Goal: Use online tool/utility: Utilize a website feature to perform a specific function

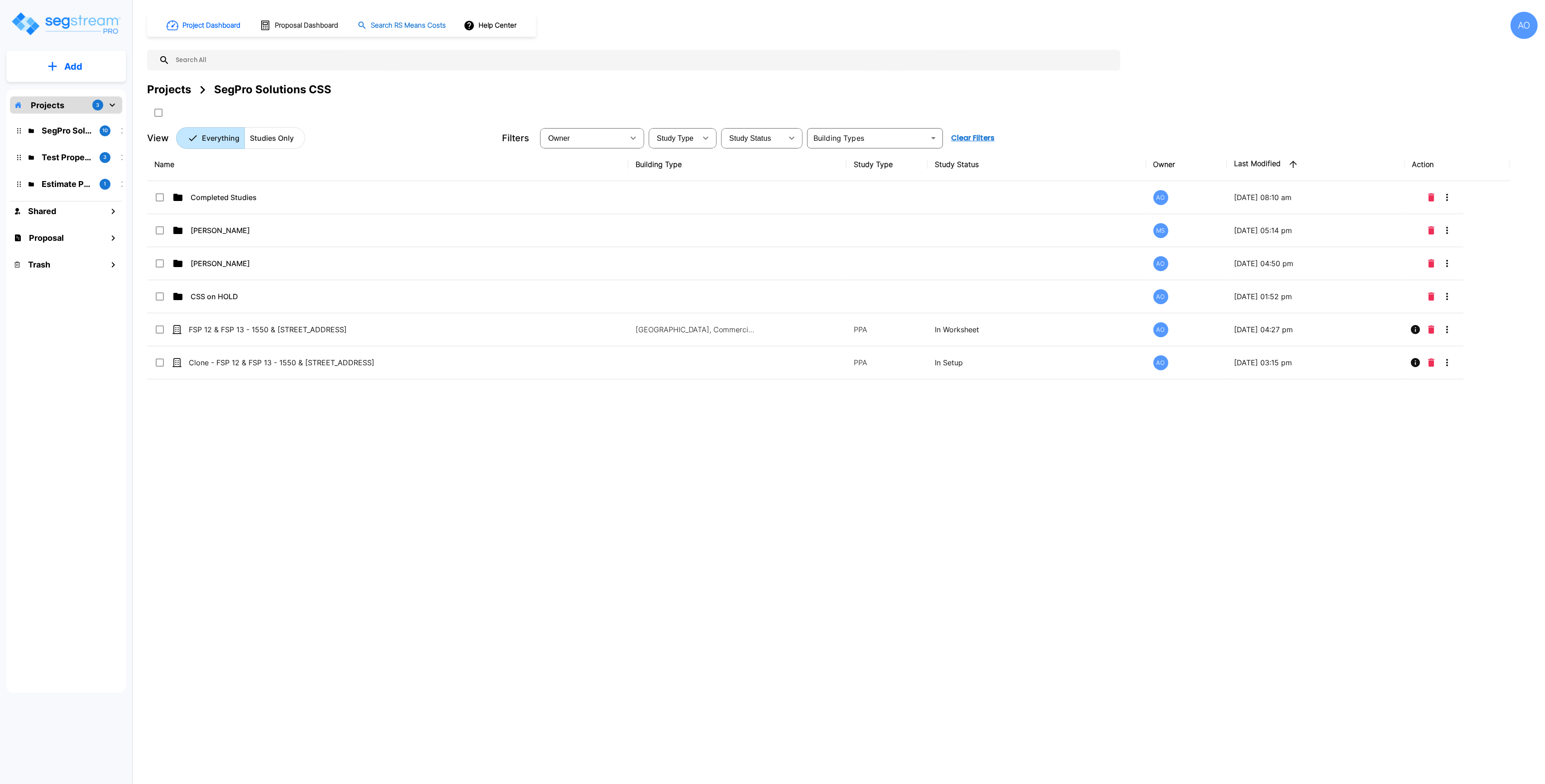
click at [411, 28] on h1 "Search RS Means Costs" at bounding box center [408, 25] width 75 height 11
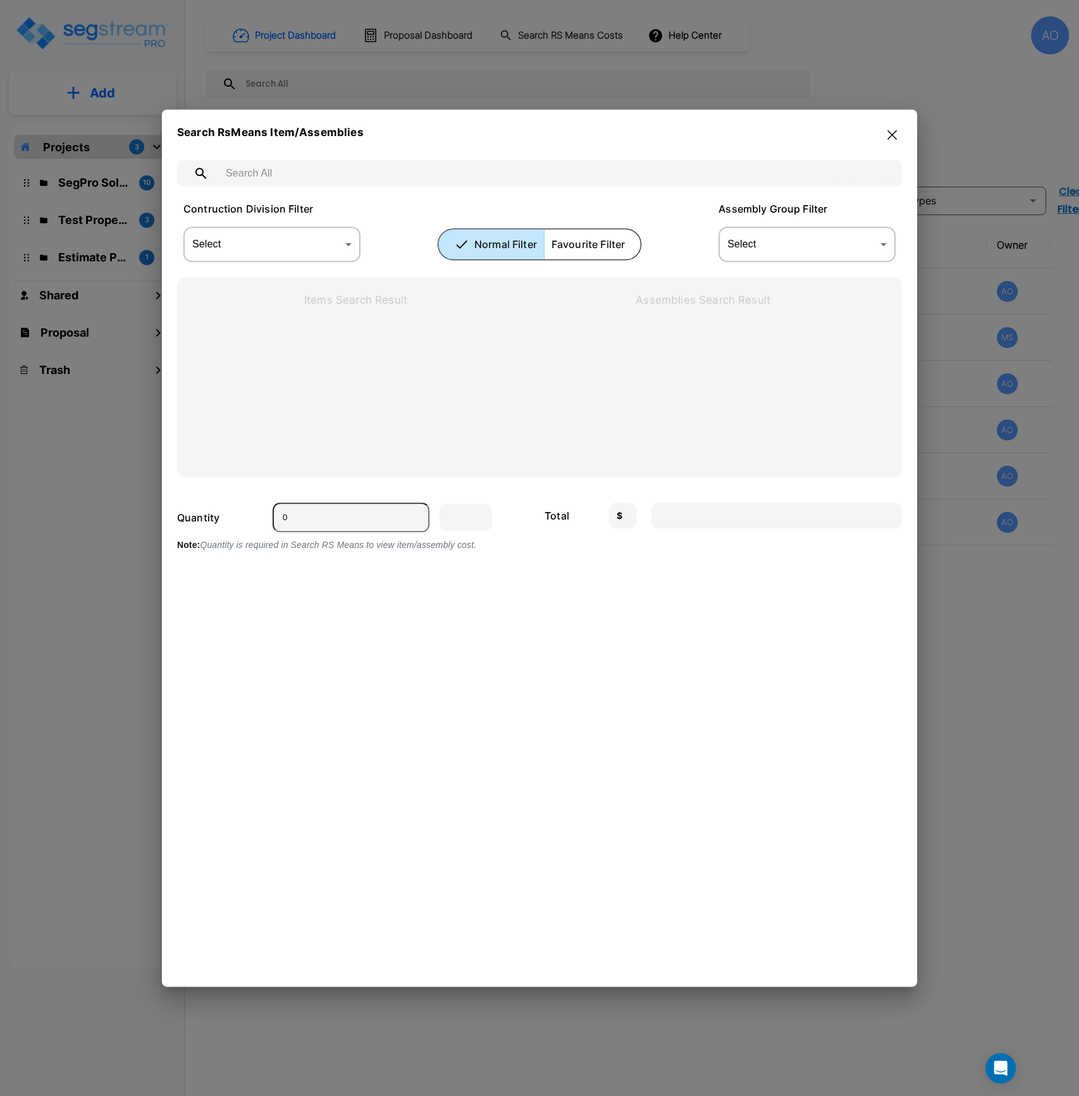
click at [252, 179] on input "text" at bounding box center [552, 173] width 670 height 35
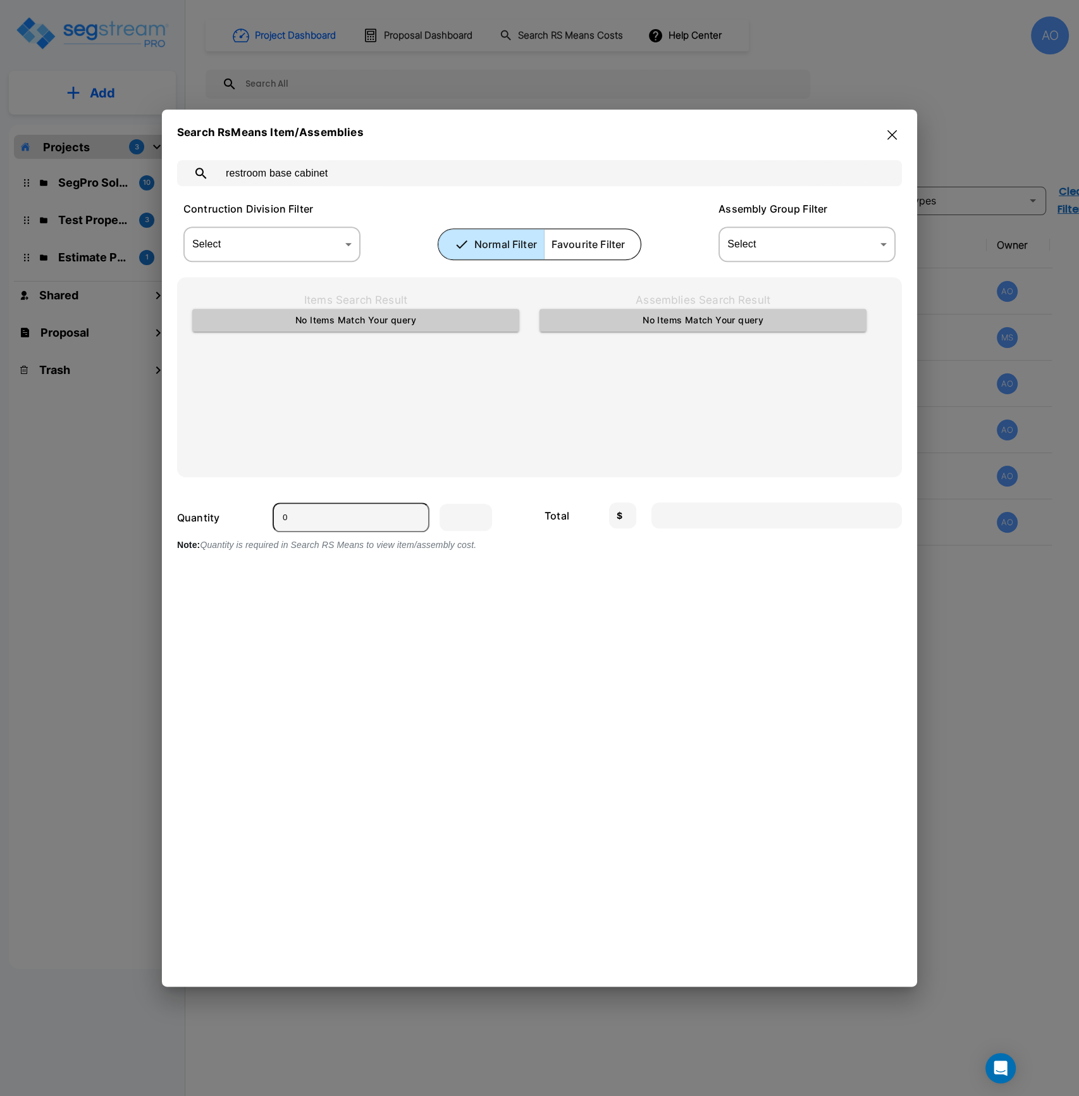
drag, startPoint x: 349, startPoint y: 171, endPoint x: 190, endPoint y: 176, distance: 158.8
click at [190, 176] on div "restroom base cabinet ​" at bounding box center [539, 173] width 725 height 26
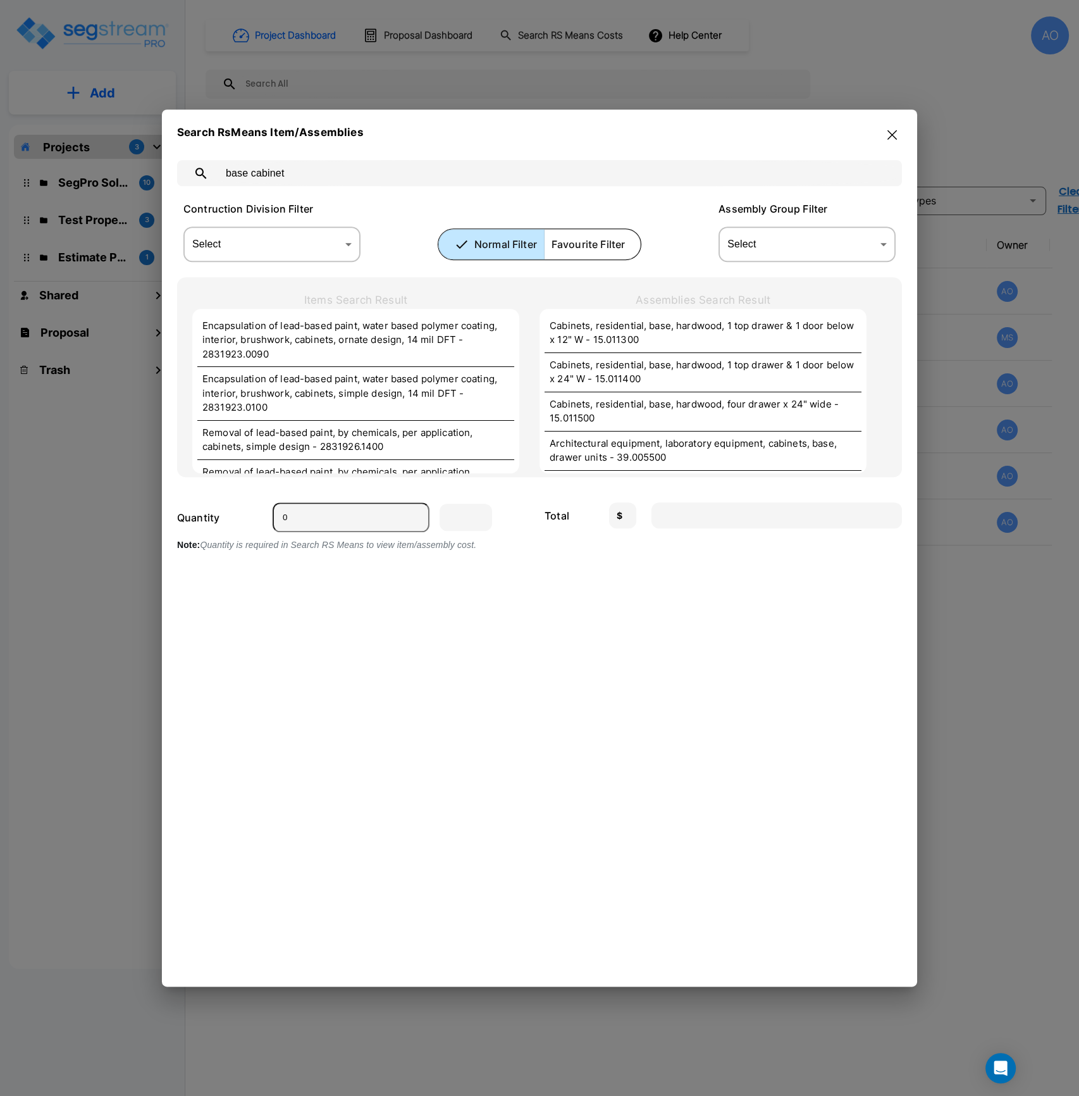
type input "base cabinet"
click at [661, 331] on p "Cabinets, residential, base, hardwood, 1 top drawer & 1 door below x 12" W - 15…" at bounding box center [703, 333] width 307 height 28
type input "Ea."
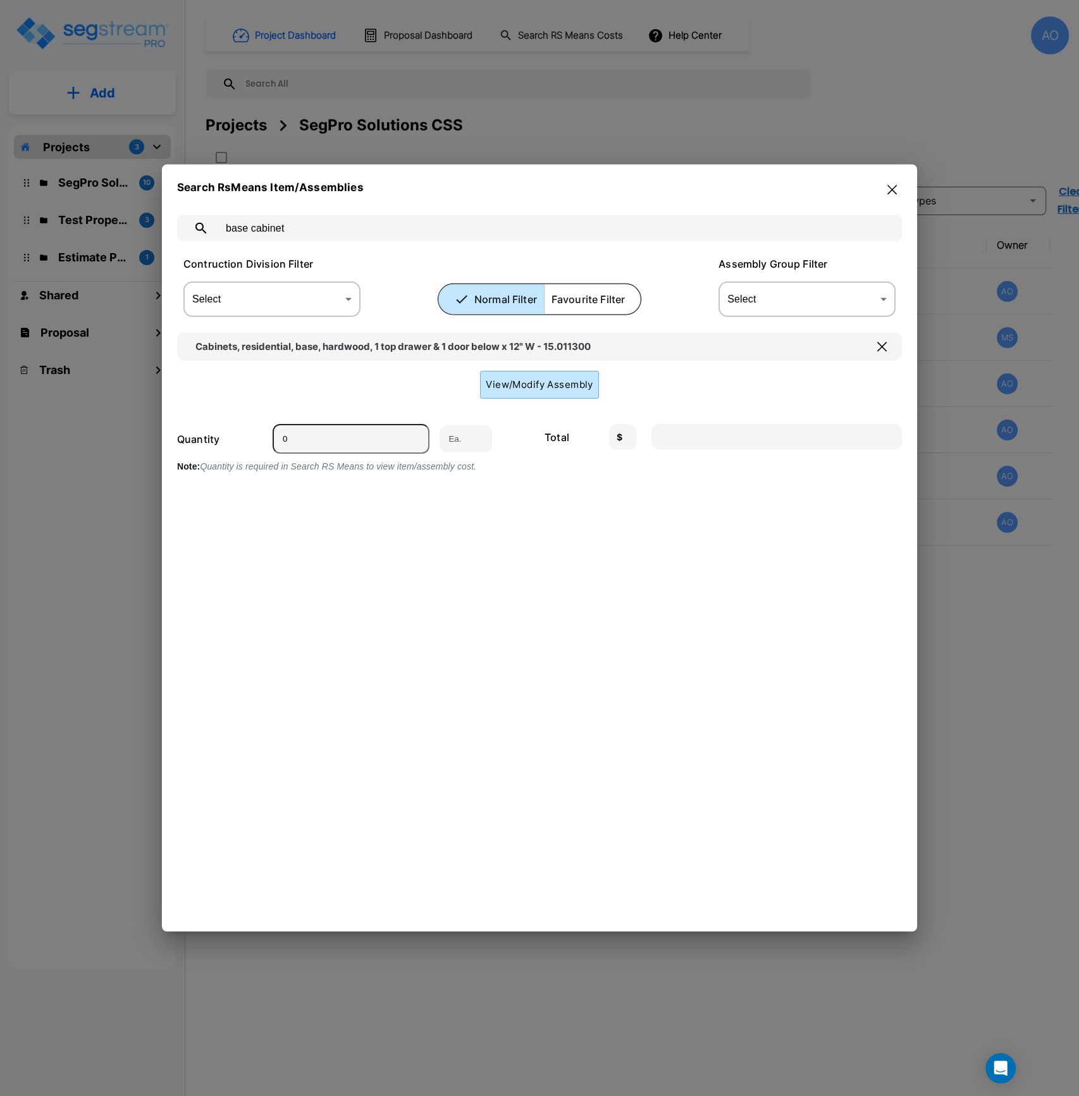
drag, startPoint x: 312, startPoint y: 438, endPoint x: 236, endPoint y: 435, distance: 76.6
click at [236, 435] on div "Quantity 0 Ea." at bounding box center [355, 439] width 357 height 30
type input "1"
type input "464.00"
type input "1"
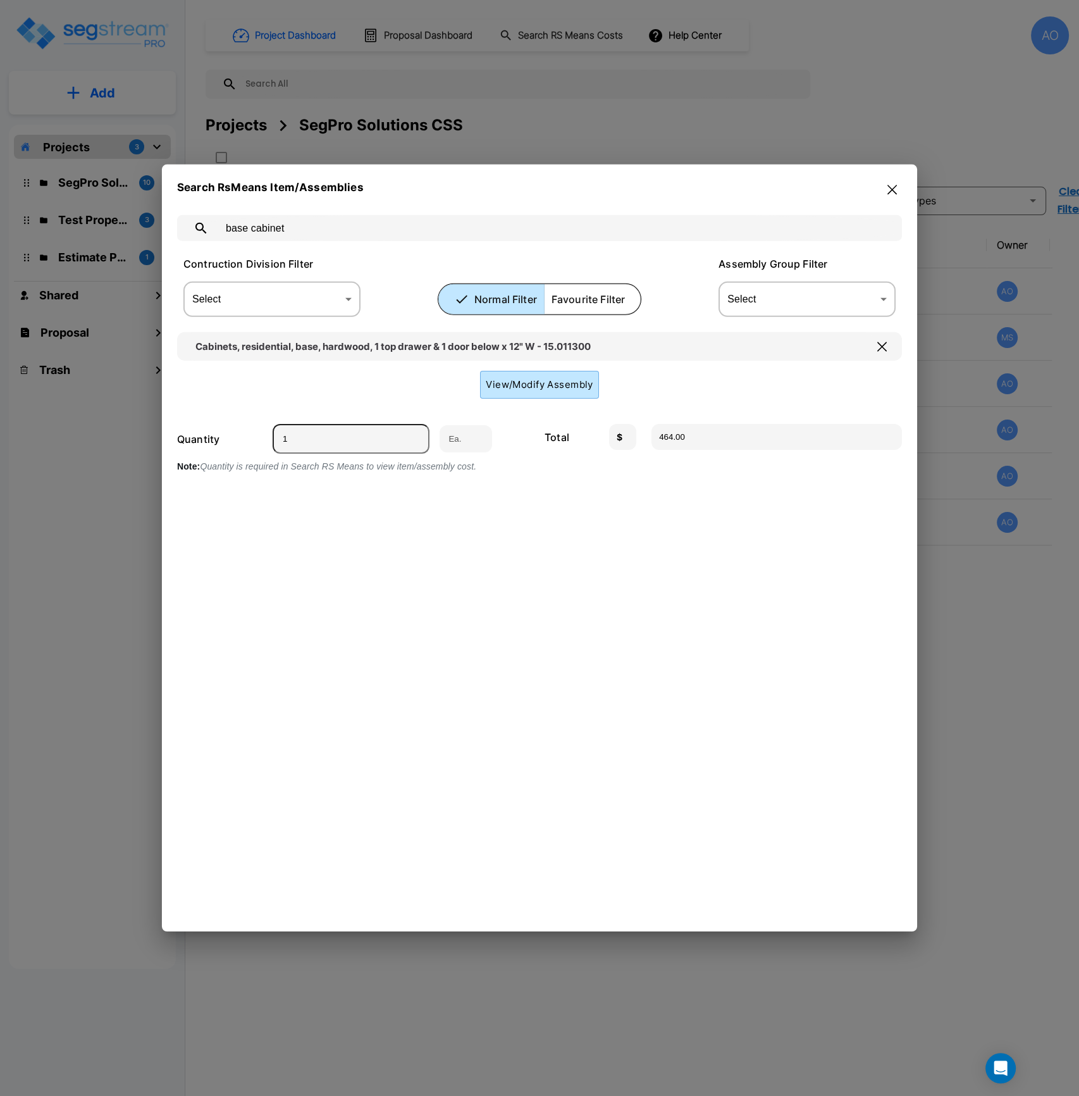
drag, startPoint x: 897, startPoint y: 193, endPoint x: 848, endPoint y: 216, distance: 54.6
click at [896, 193] on icon "button" at bounding box center [891, 190] width 9 height 10
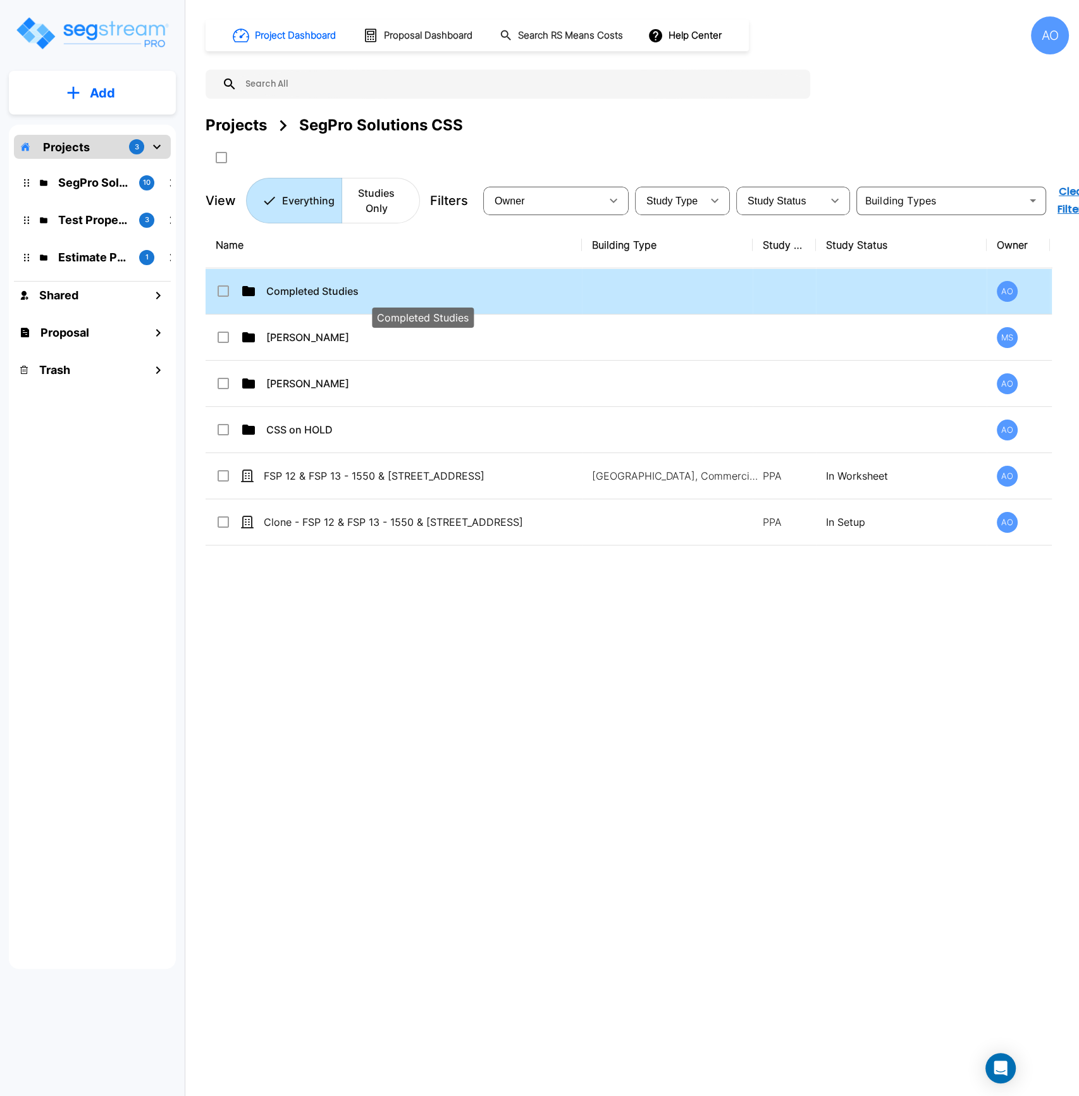
click at [309, 292] on p "Completed Studies" at bounding box center [422, 290] width 313 height 15
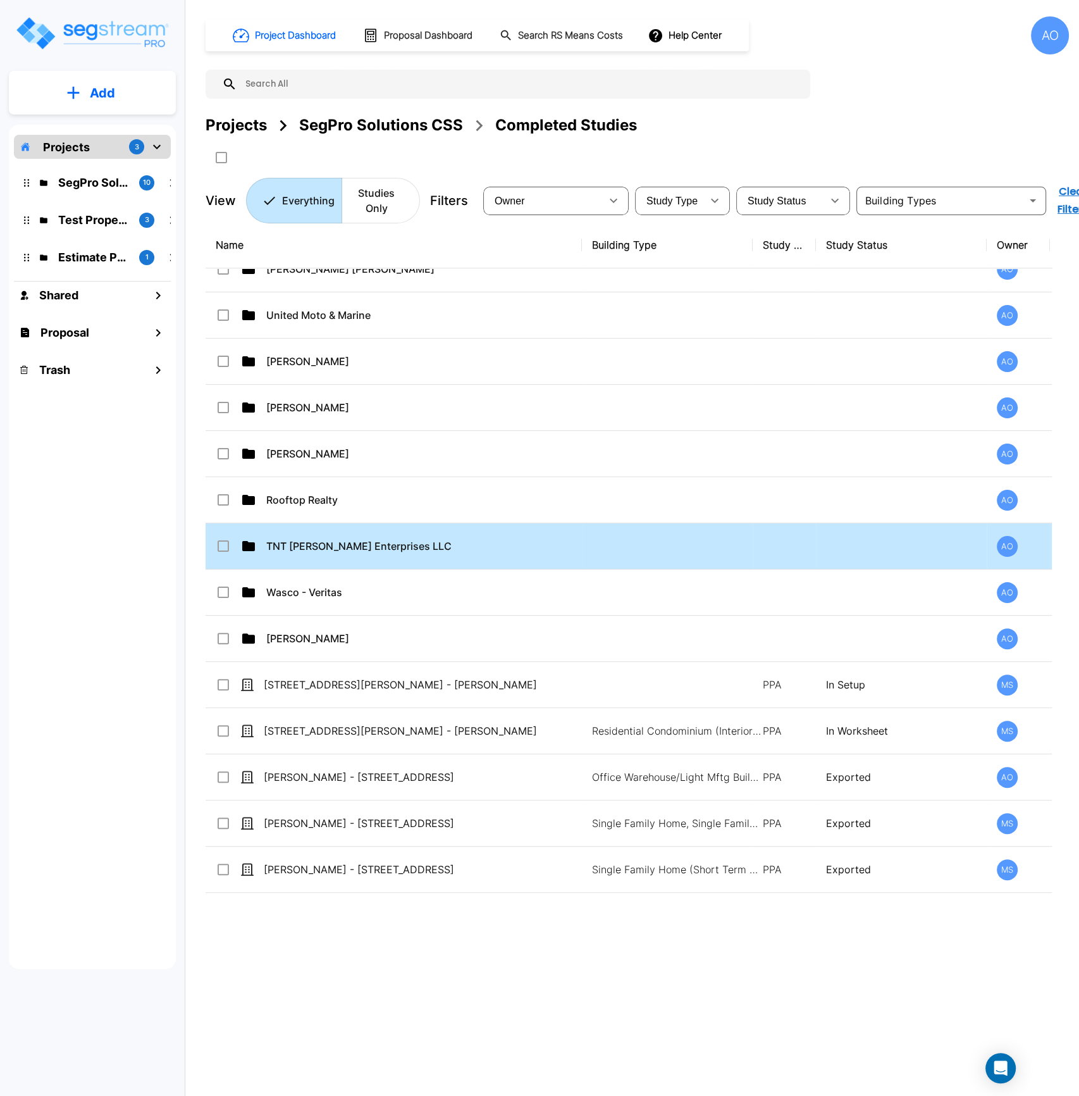
scroll to position [1223, 0]
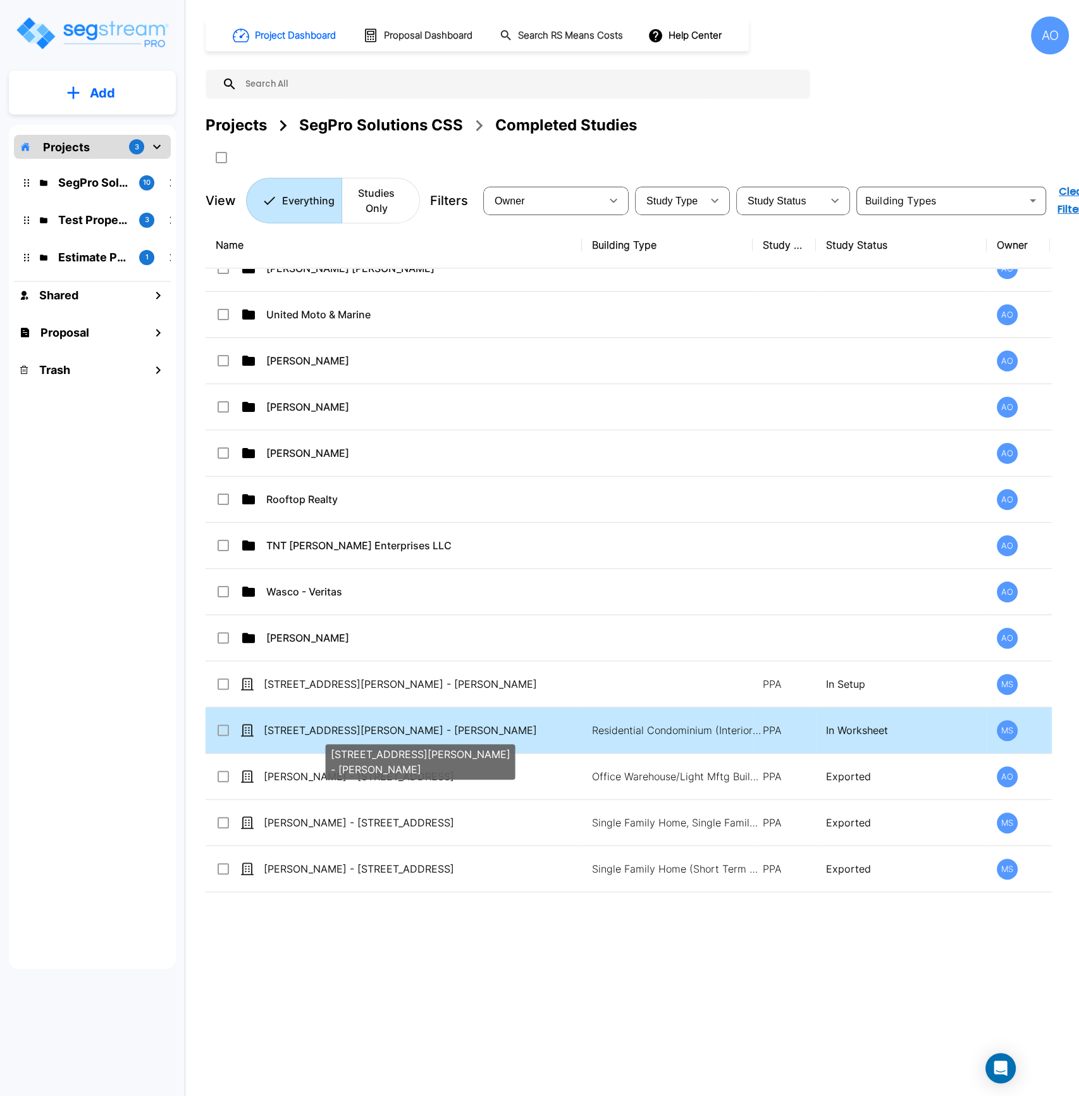
click at [314, 730] on p "[STREET_ADDRESS][PERSON_NAME] - [PERSON_NAME]" at bounding box center [420, 729] width 313 height 15
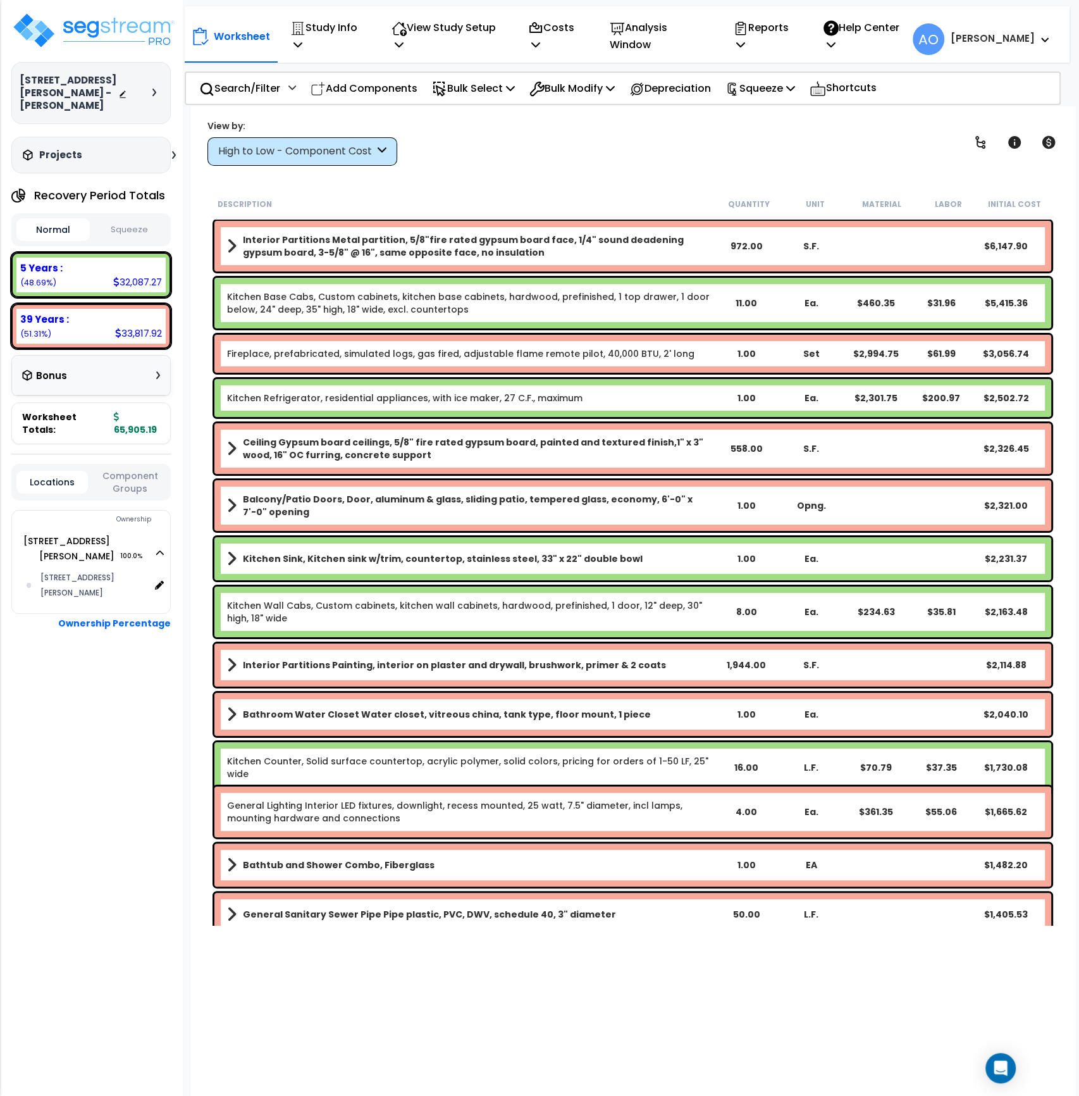
click at [354, 155] on div "High to Low - Component Cost" at bounding box center [296, 151] width 156 height 15
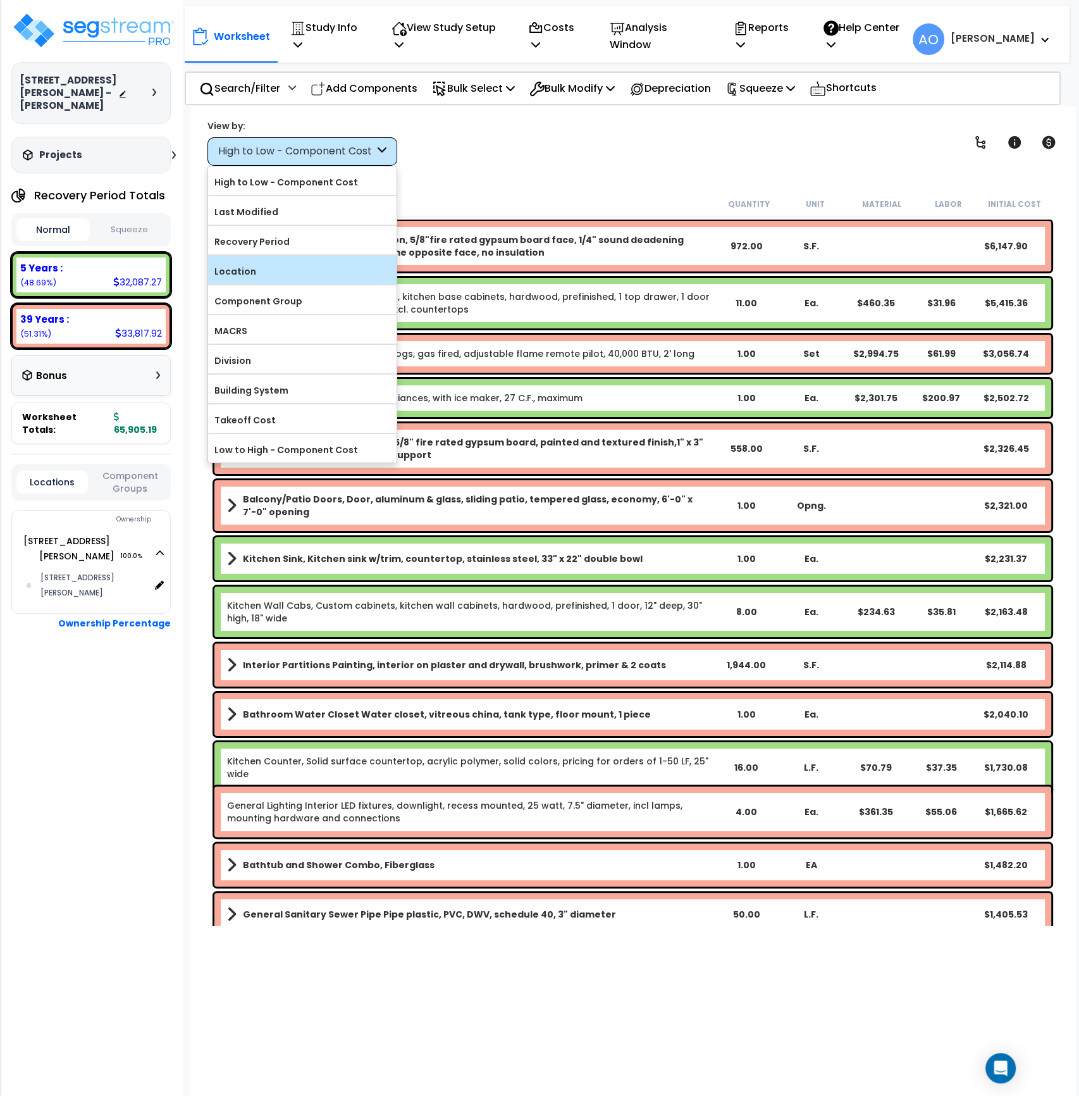
click at [278, 270] on label "Location" at bounding box center [302, 271] width 188 height 19
click at [0, 0] on input "Location" at bounding box center [0, 0] width 0 height 0
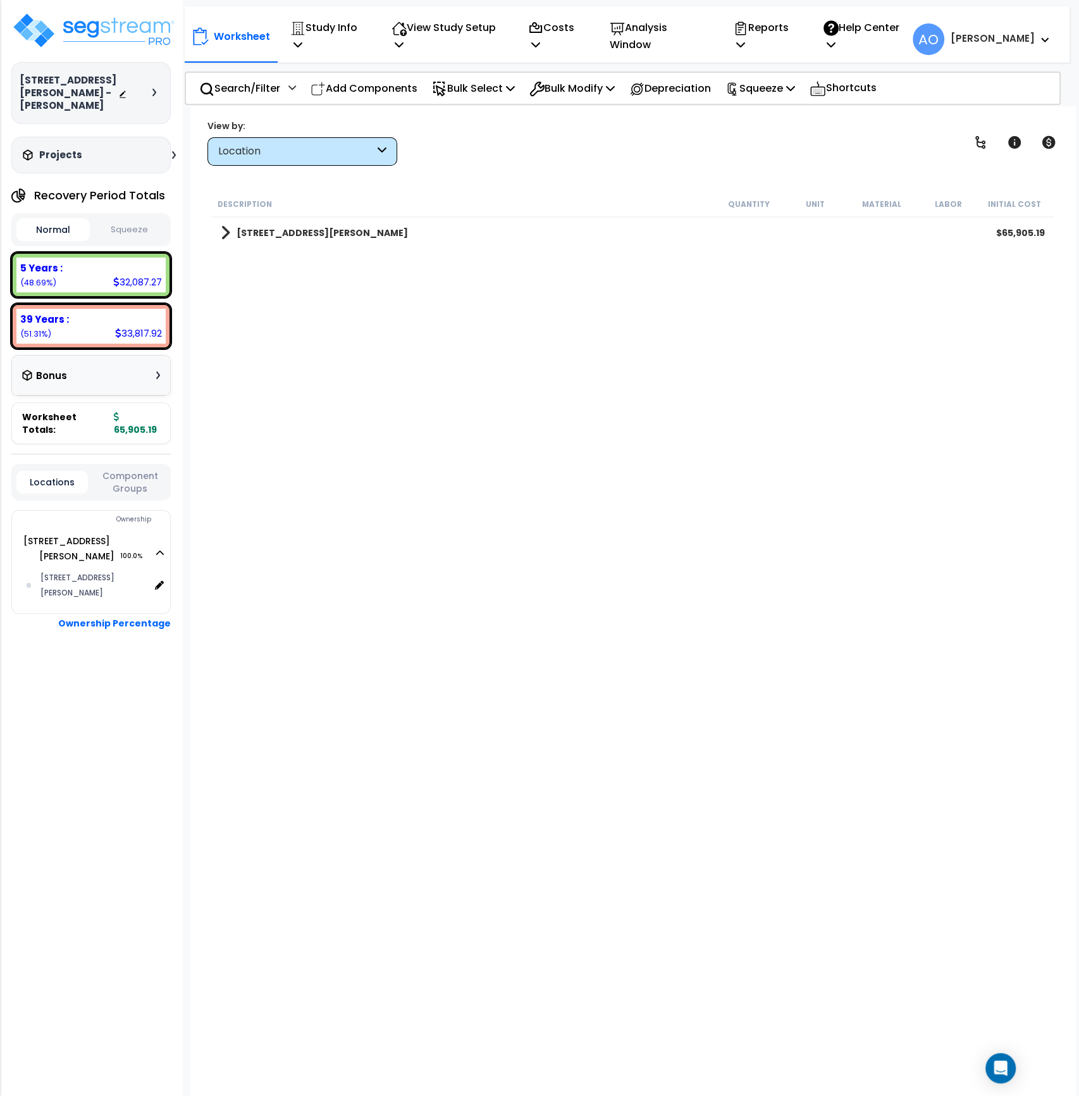
click at [328, 161] on div "Location" at bounding box center [302, 151] width 190 height 28
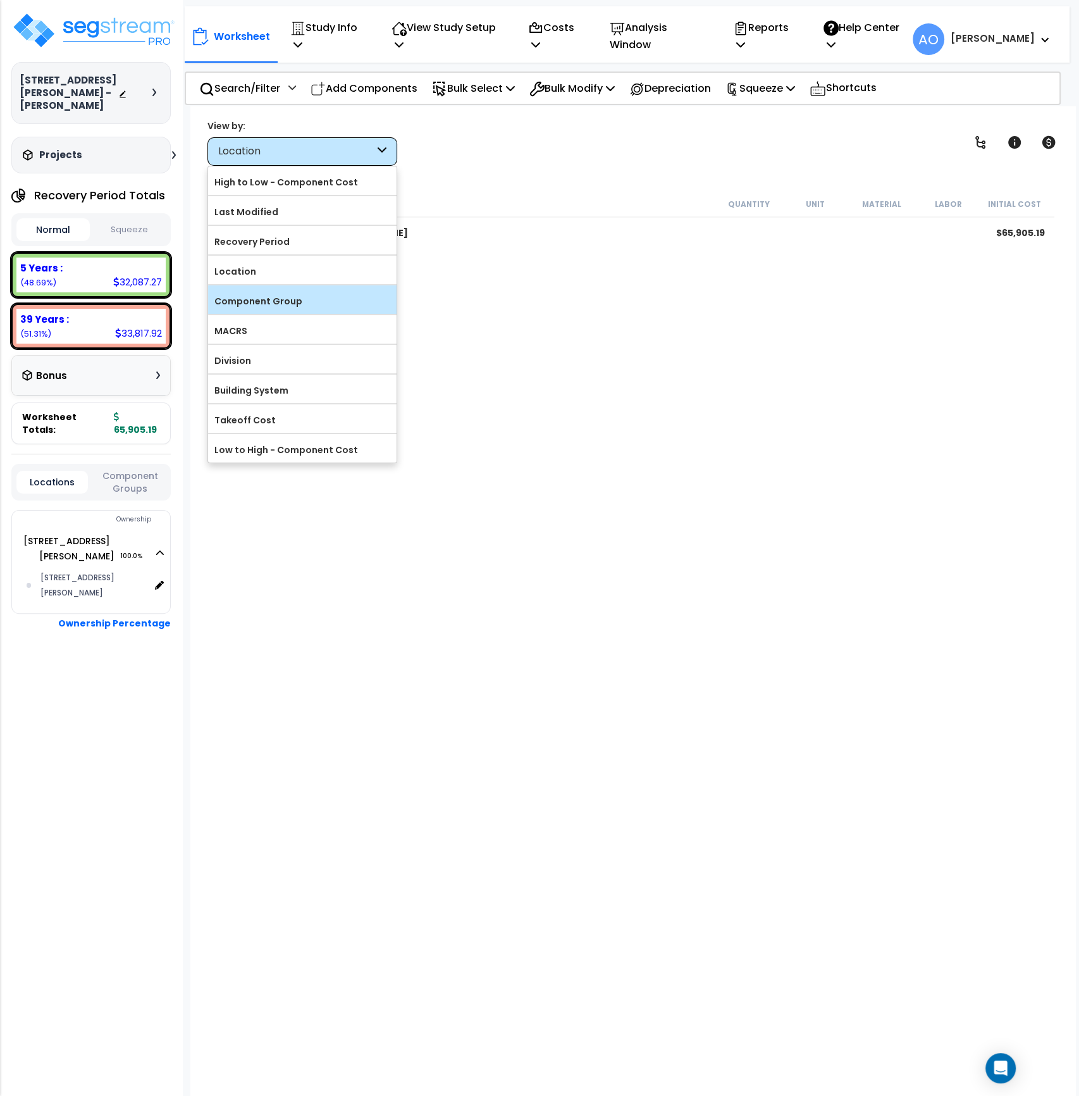
click at [299, 297] on label "Component Group" at bounding box center [302, 301] width 188 height 19
click at [0, 0] on input "Component Group" at bounding box center [0, 0] width 0 height 0
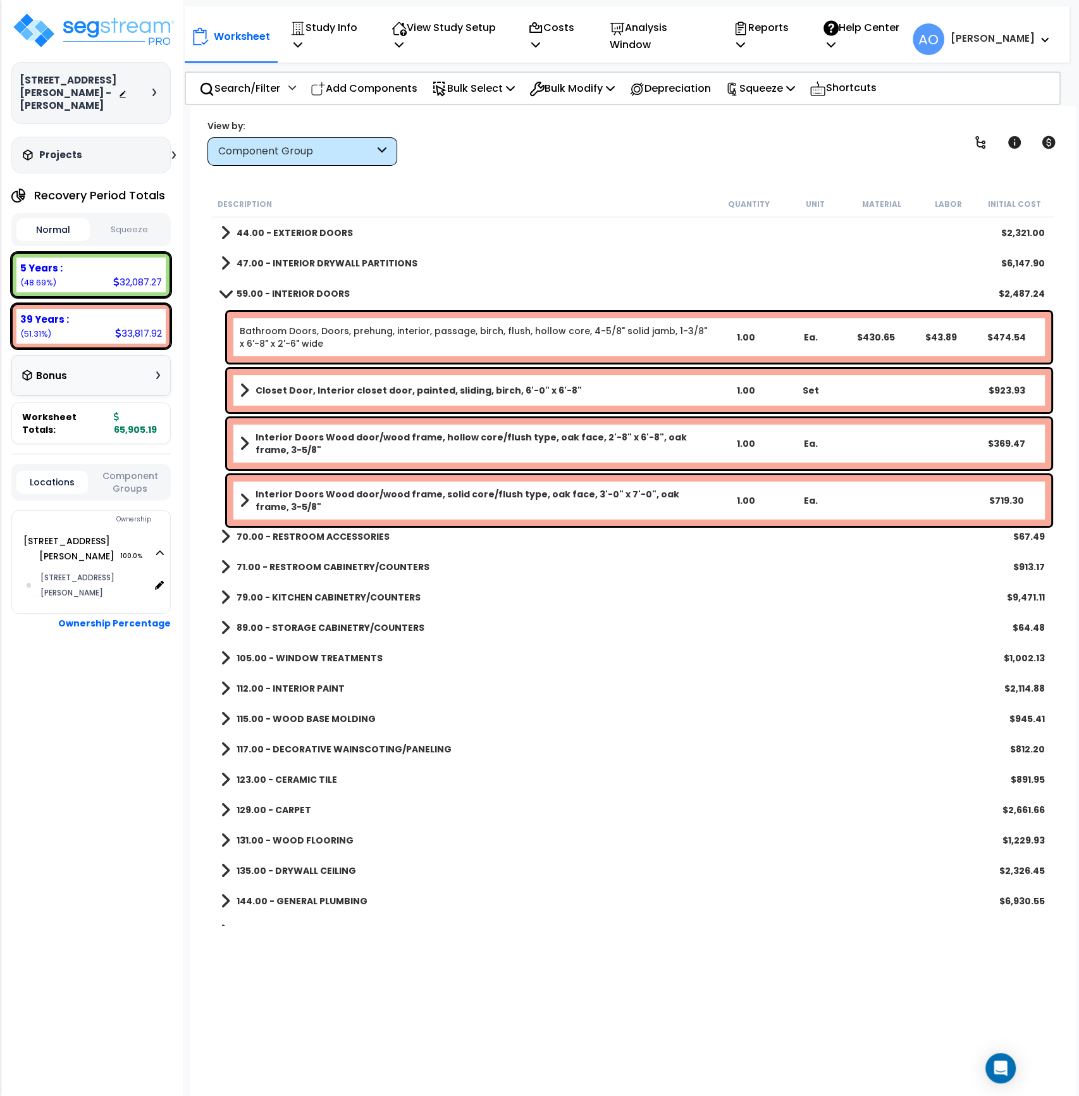
click at [299, 295] on b "59.00 - INTERIOR DOORS" at bounding box center [293, 293] width 113 height 13
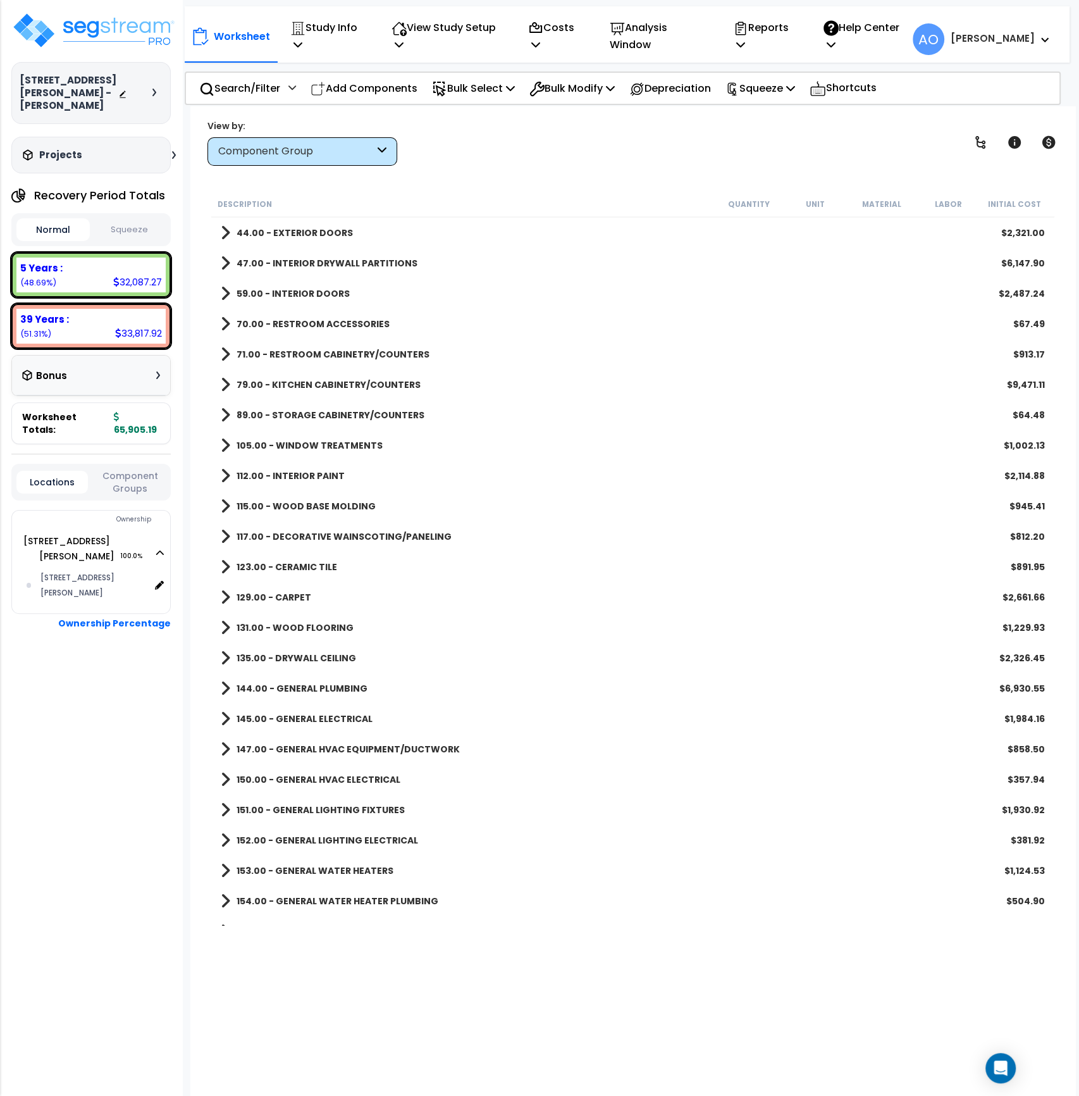
click at [326, 358] on b "71.00 - RESTROOM CABINETRY/COUNTERS" at bounding box center [333, 354] width 193 height 13
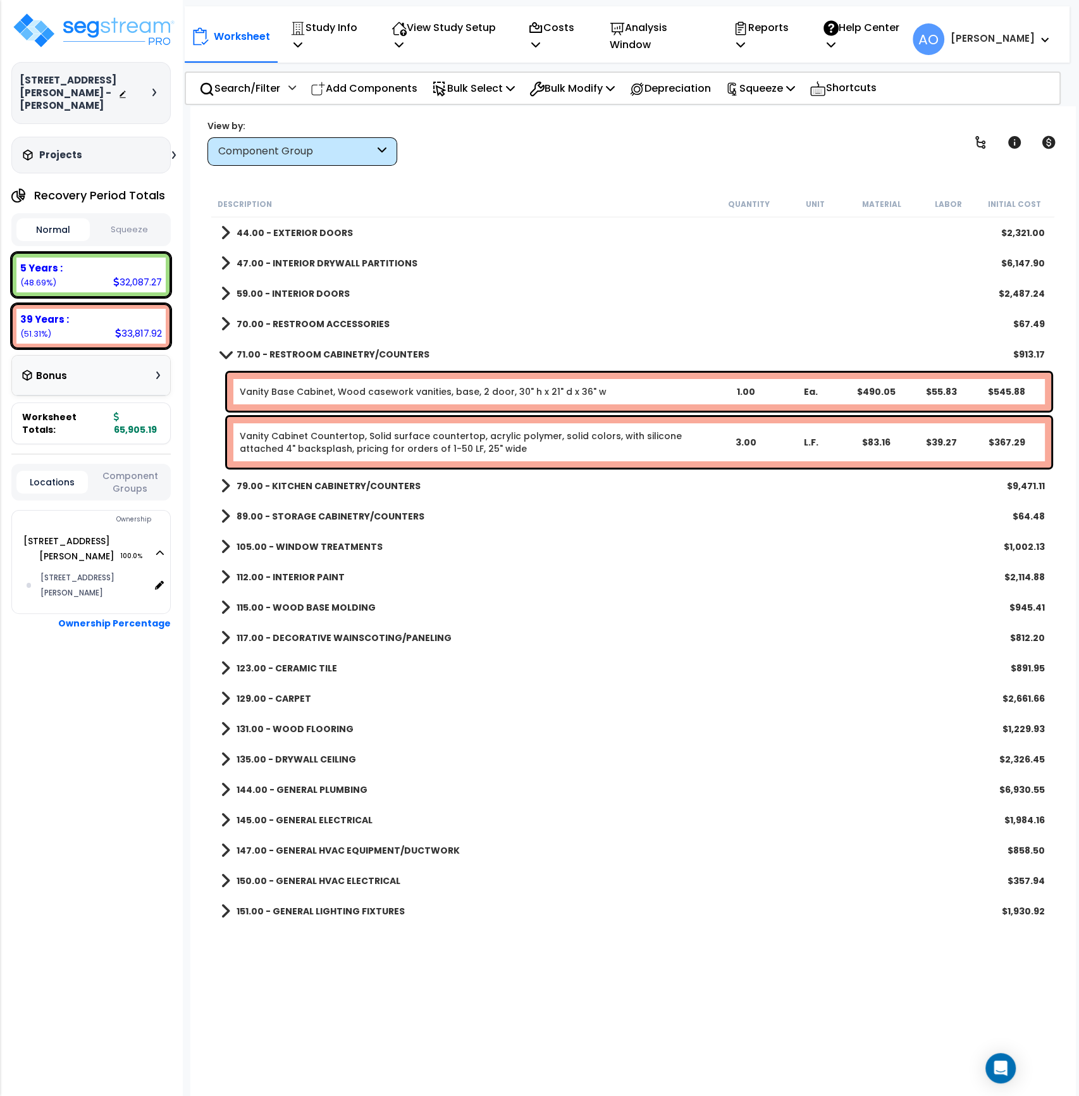
click at [137, 236] on button "Squeeze" at bounding box center [129, 230] width 73 height 22
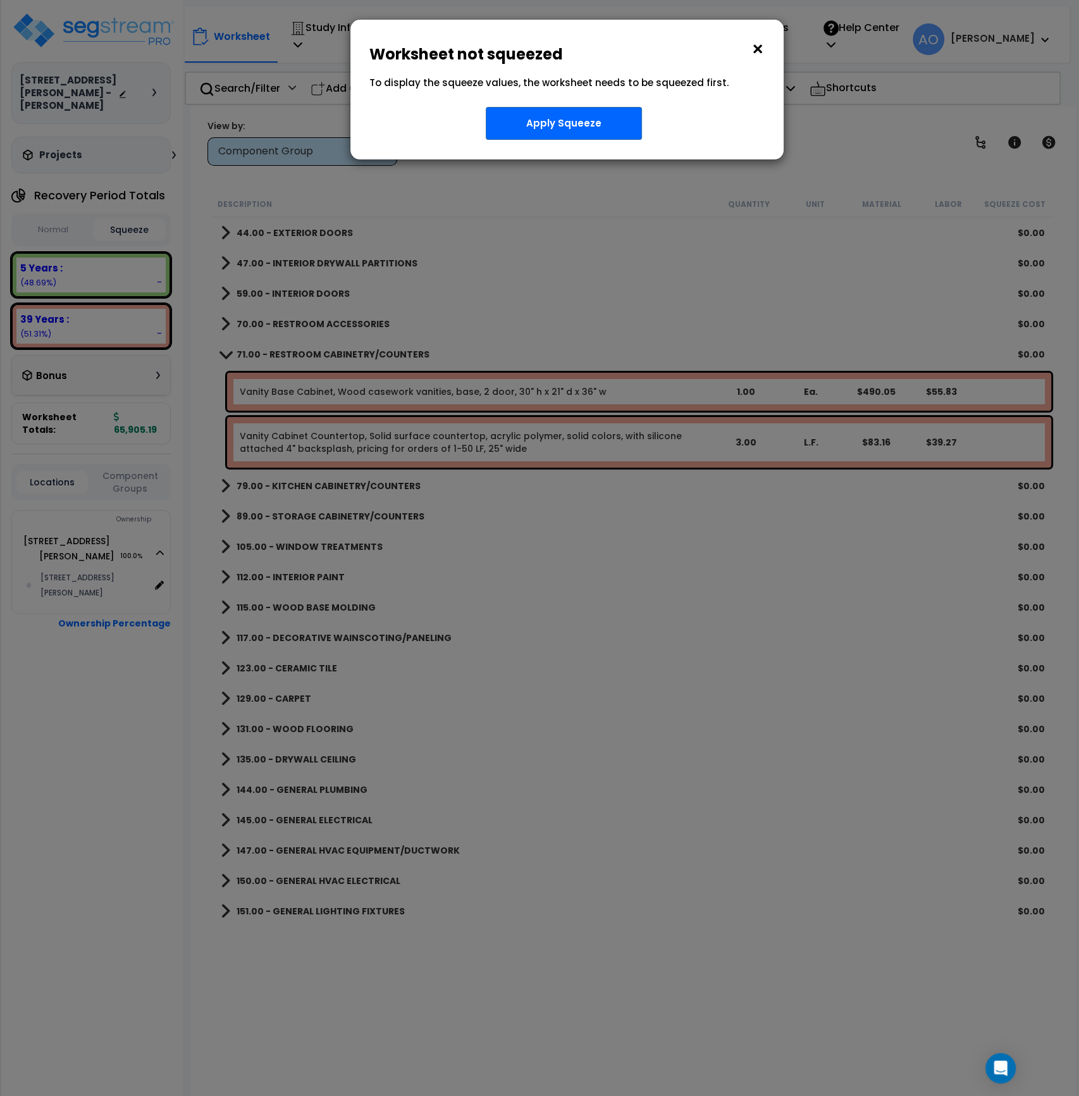
click at [755, 48] on button "×" at bounding box center [758, 49] width 14 height 20
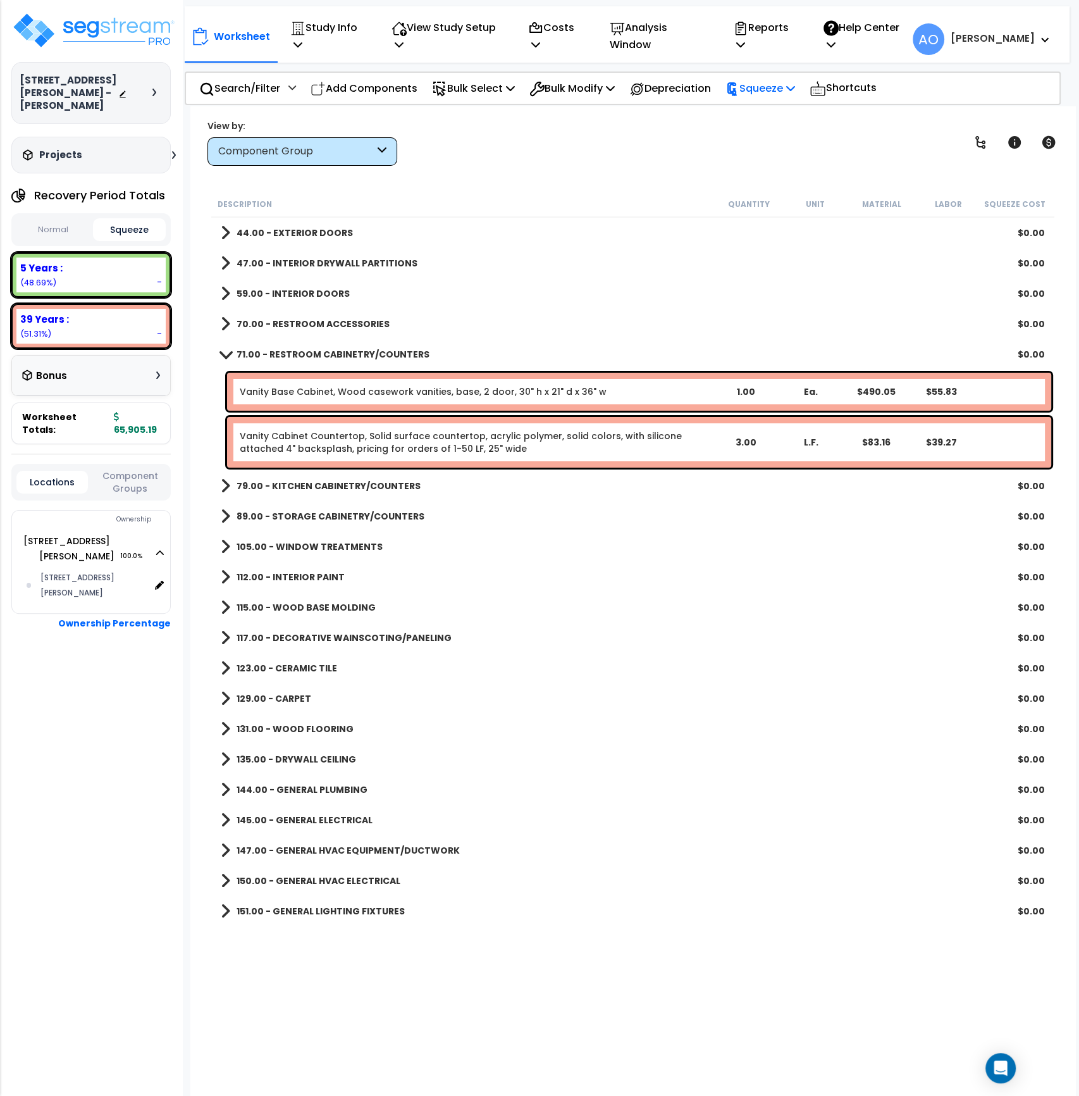
click at [759, 90] on p "Squeeze" at bounding box center [761, 88] width 70 height 17
click at [761, 116] on link "Squeeze" at bounding box center [781, 116] width 125 height 25
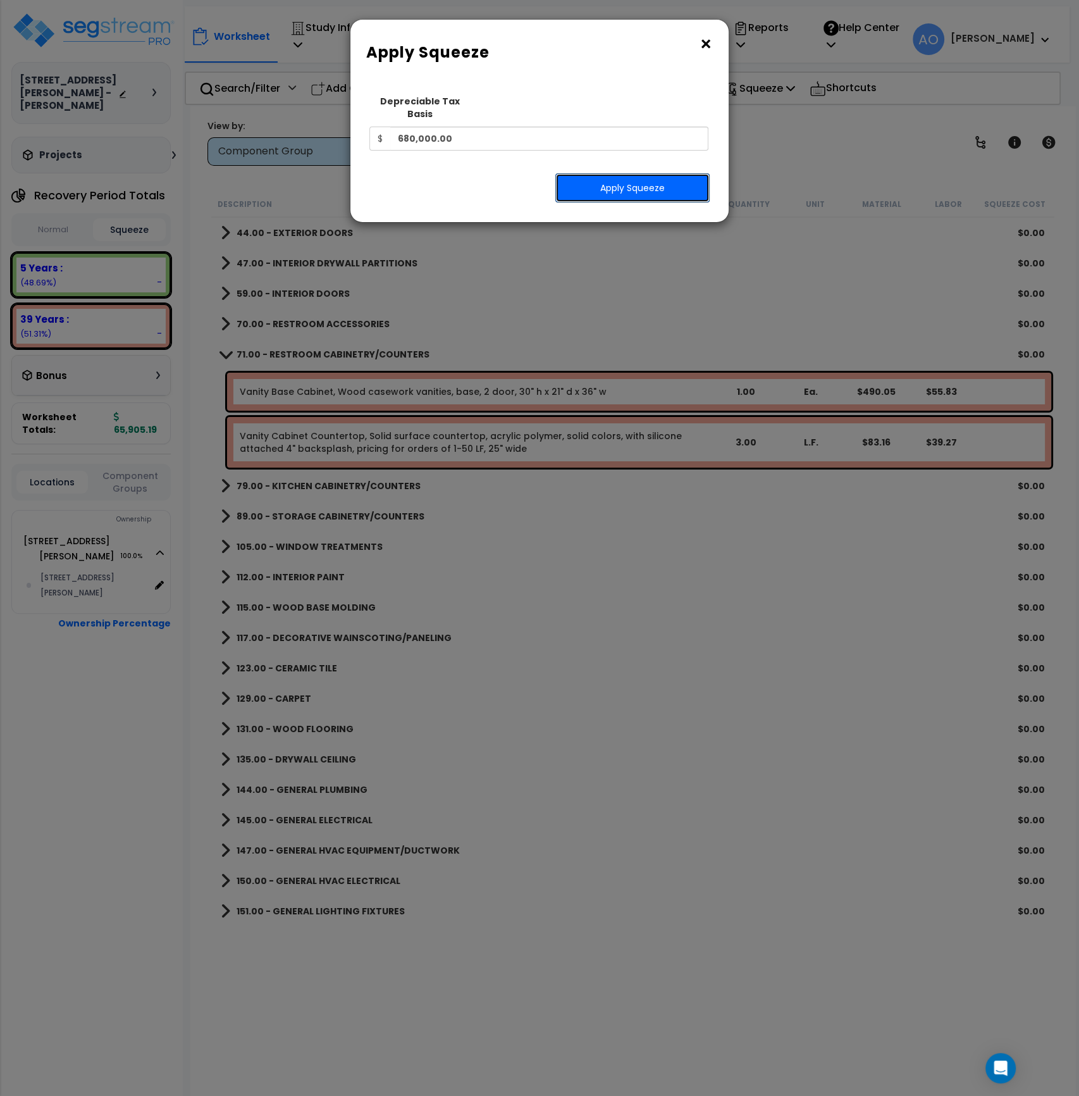
click at [663, 174] on button "Apply Squeeze" at bounding box center [632, 187] width 154 height 29
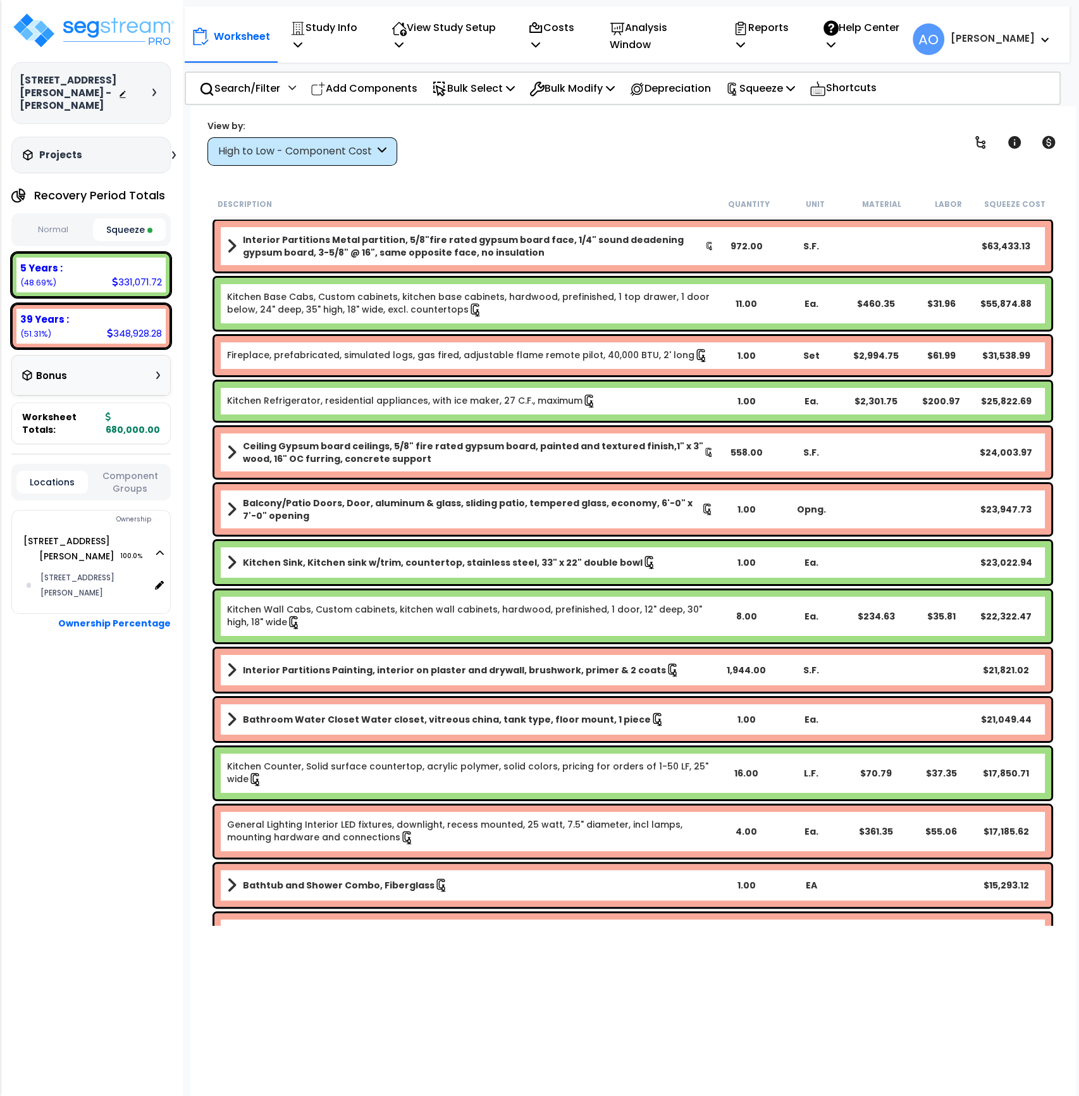
click at [132, 232] on button "Squeeze" at bounding box center [129, 229] width 73 height 23
click at [332, 154] on div "High to Low - Component Cost" at bounding box center [296, 151] width 156 height 15
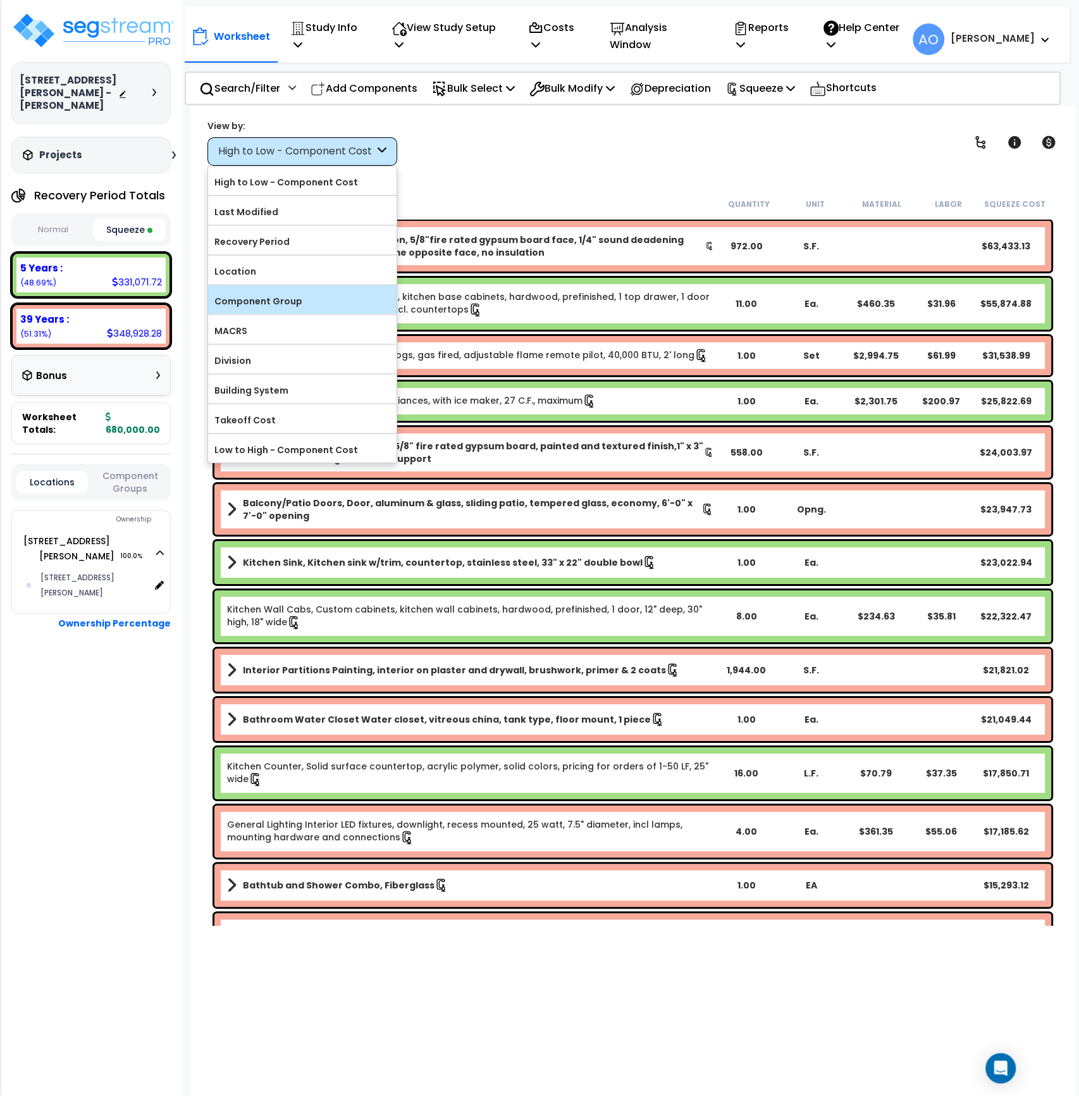
click at [278, 295] on label "Component Group" at bounding box center [302, 301] width 188 height 19
click at [0, 0] on input "Component Group" at bounding box center [0, 0] width 0 height 0
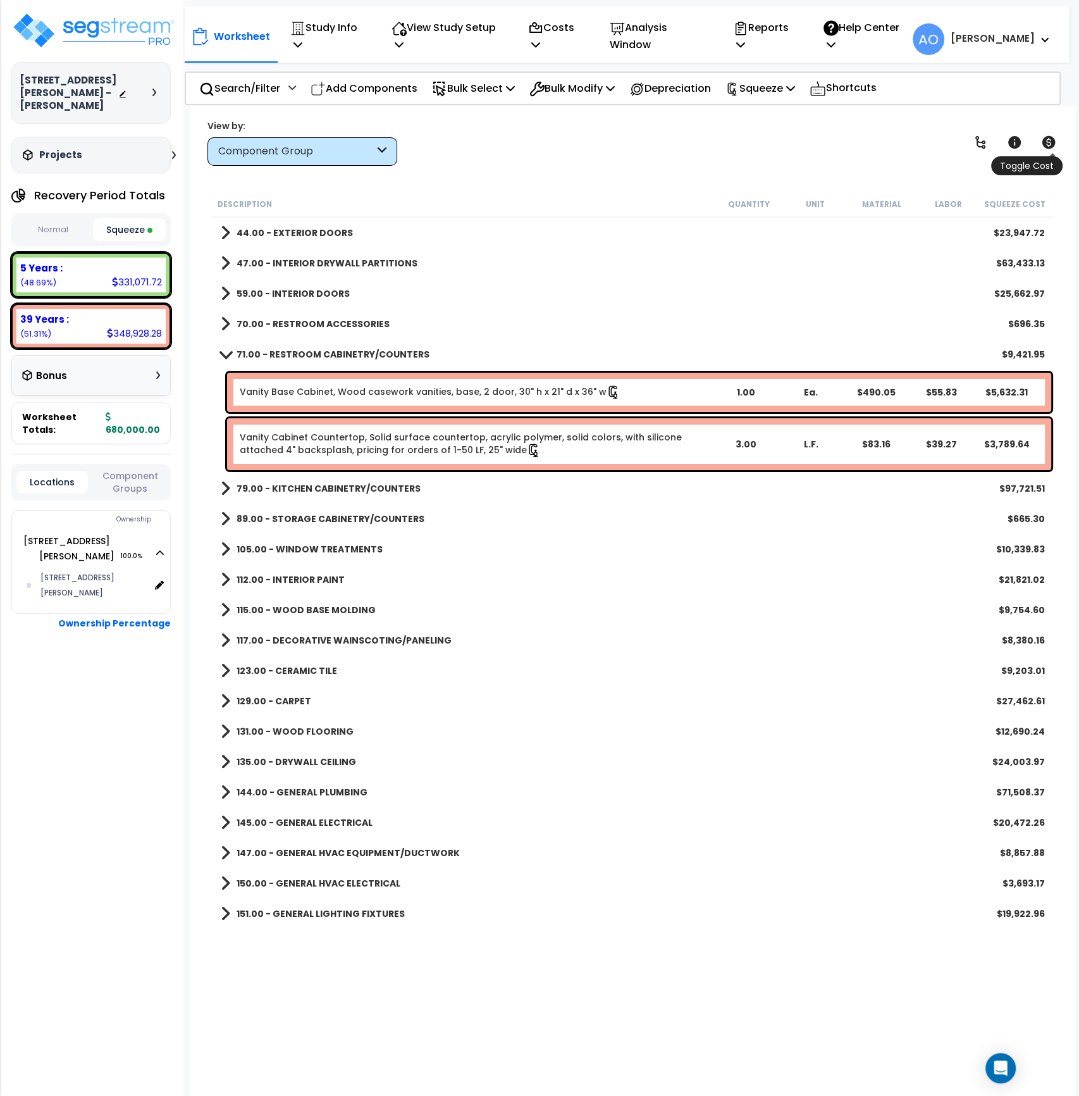
click at [1047, 142] on icon at bounding box center [1048, 142] width 15 height 15
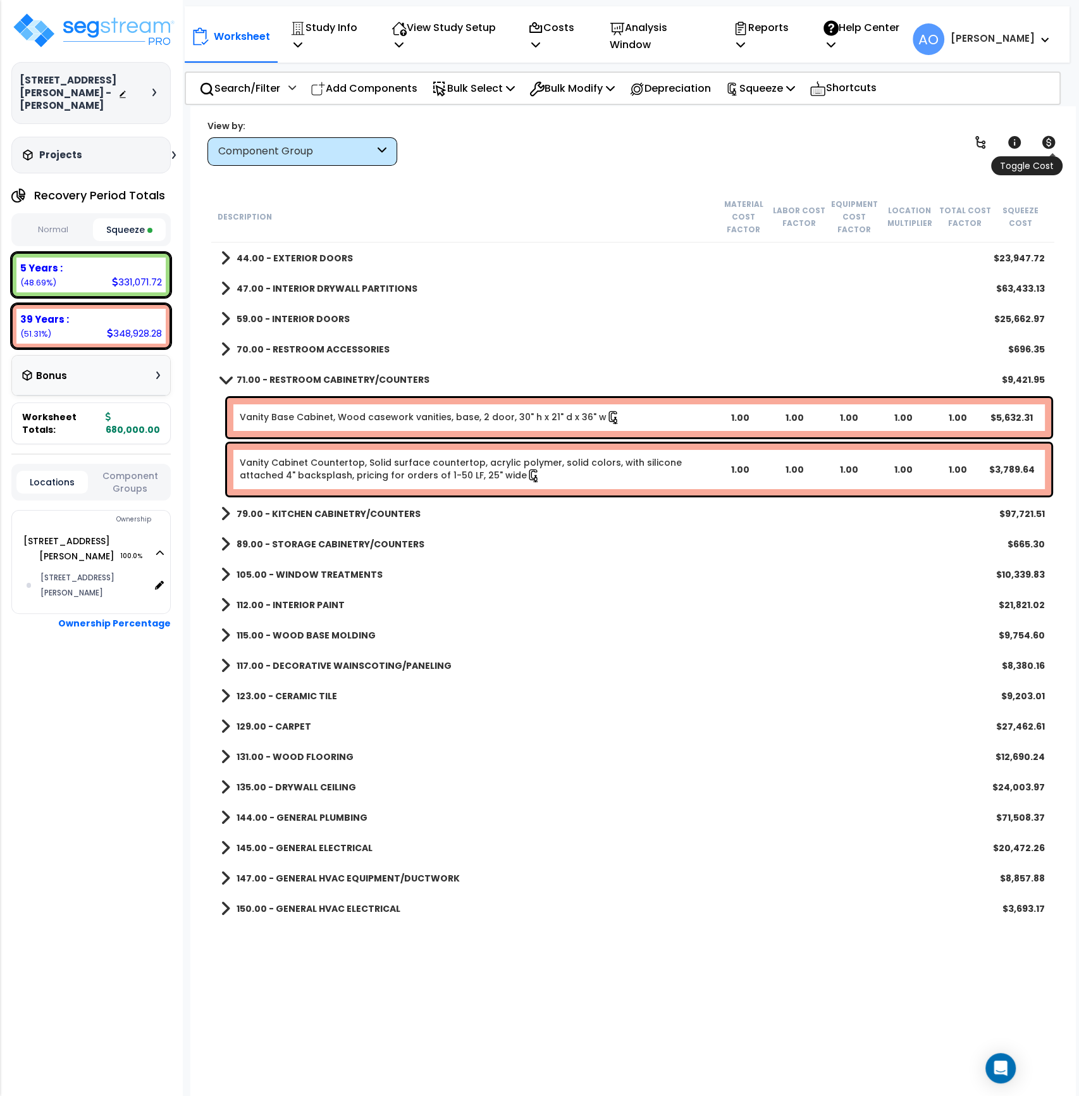
click at [1047, 142] on icon at bounding box center [1048, 142] width 15 height 15
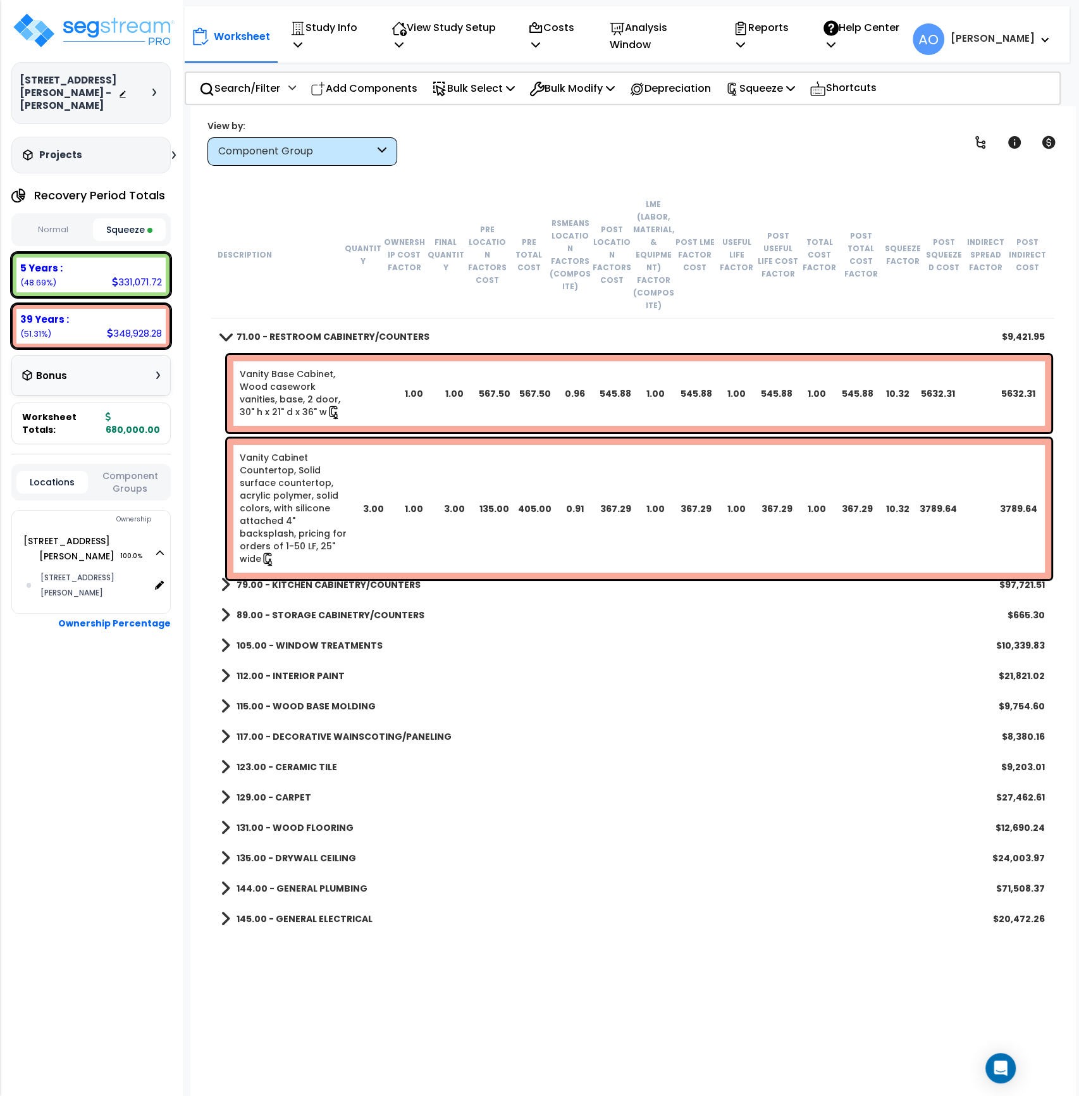
scroll to position [120, 0]
click at [284, 374] on link "Vanity Base Cabinet, Wood casework vanities, base, 2 door, 30" h x 21" d x 36" w" at bounding box center [296, 393] width 113 height 52
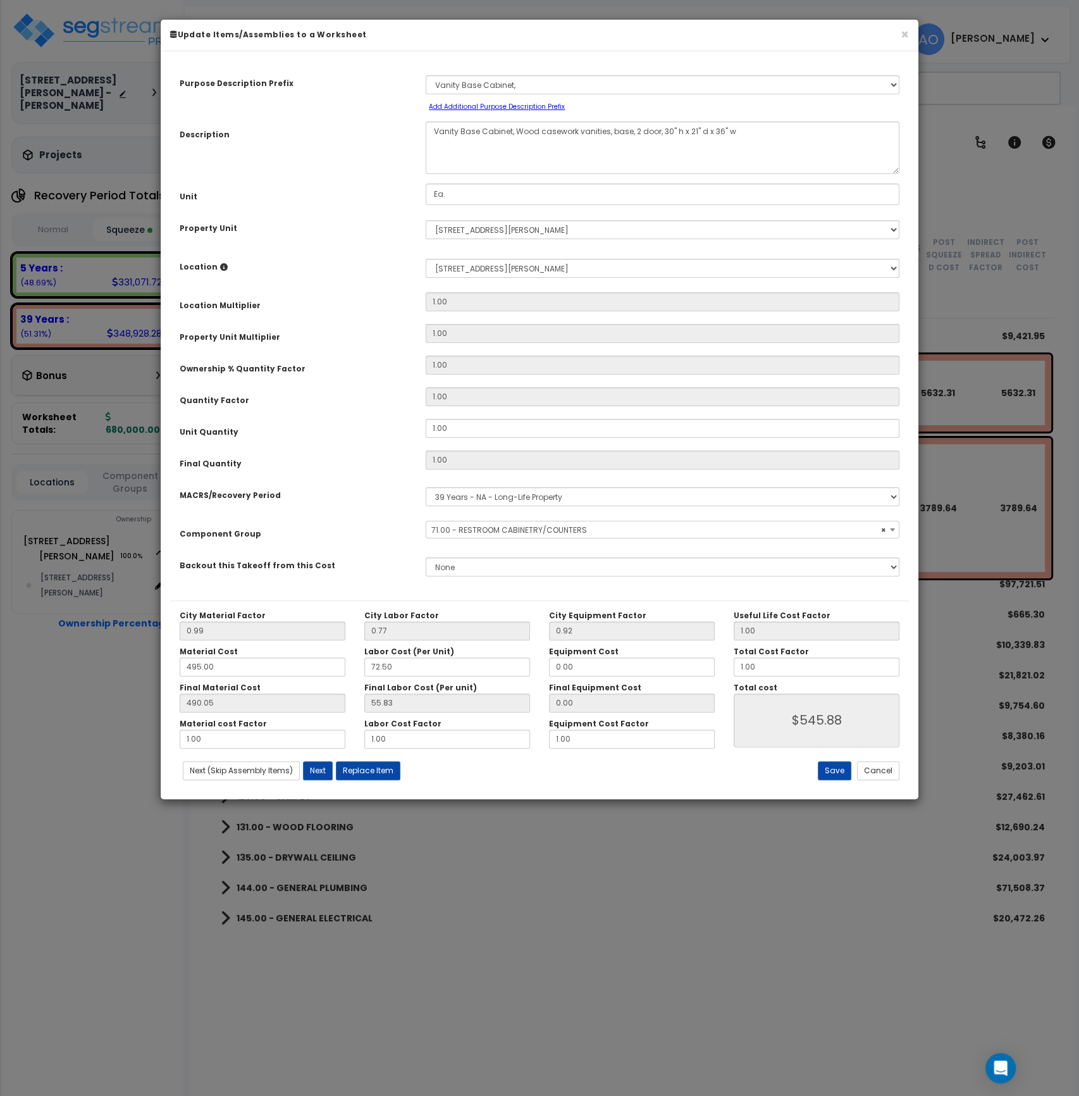
select select "45901"
click at [904, 32] on button "×" at bounding box center [905, 34] width 8 height 13
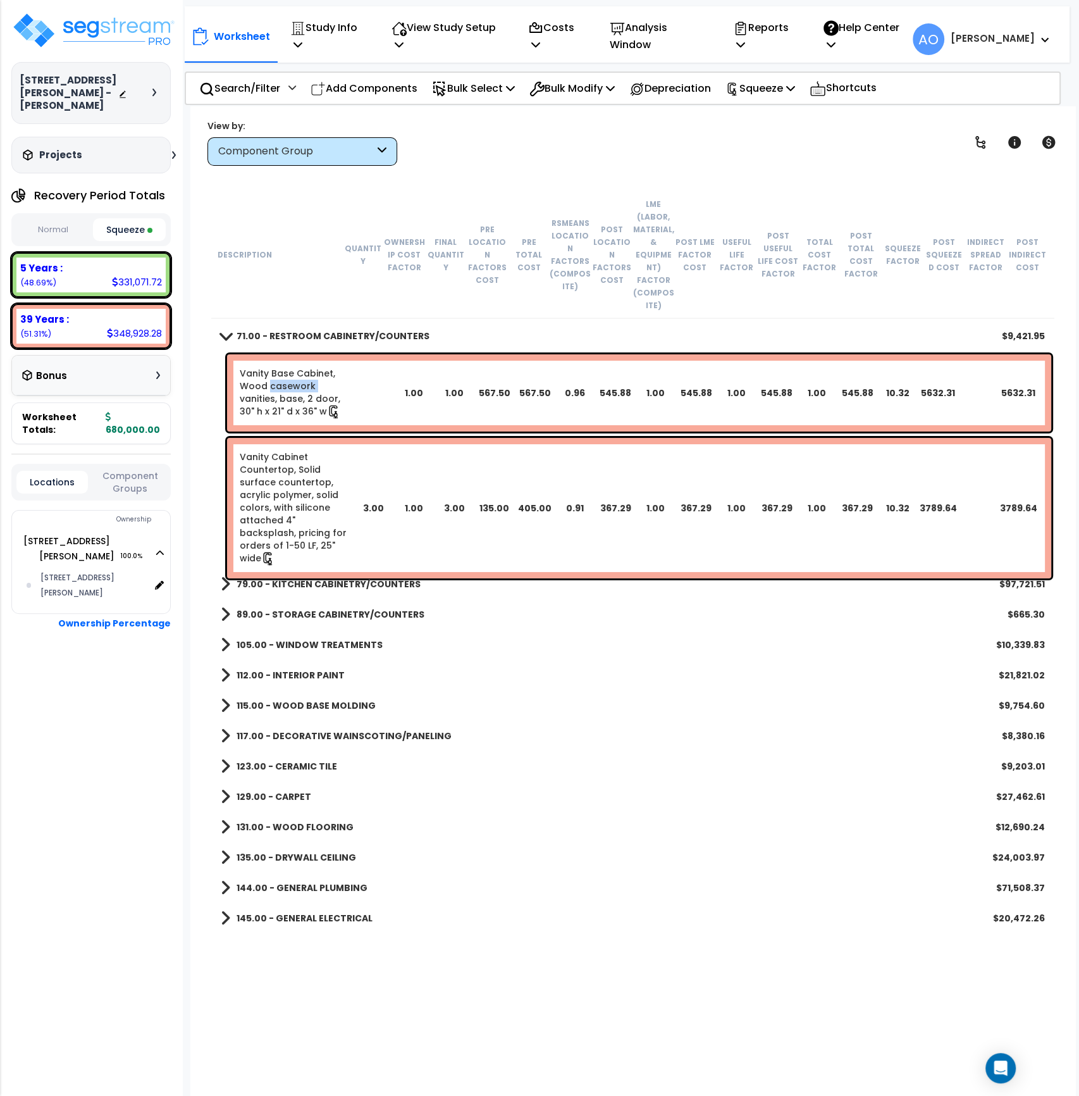
click at [48, 222] on button "Normal" at bounding box center [52, 230] width 73 height 22
click at [127, 232] on button "Squeeze" at bounding box center [129, 230] width 73 height 22
click at [1047, 142] on icon at bounding box center [1048, 142] width 15 height 15
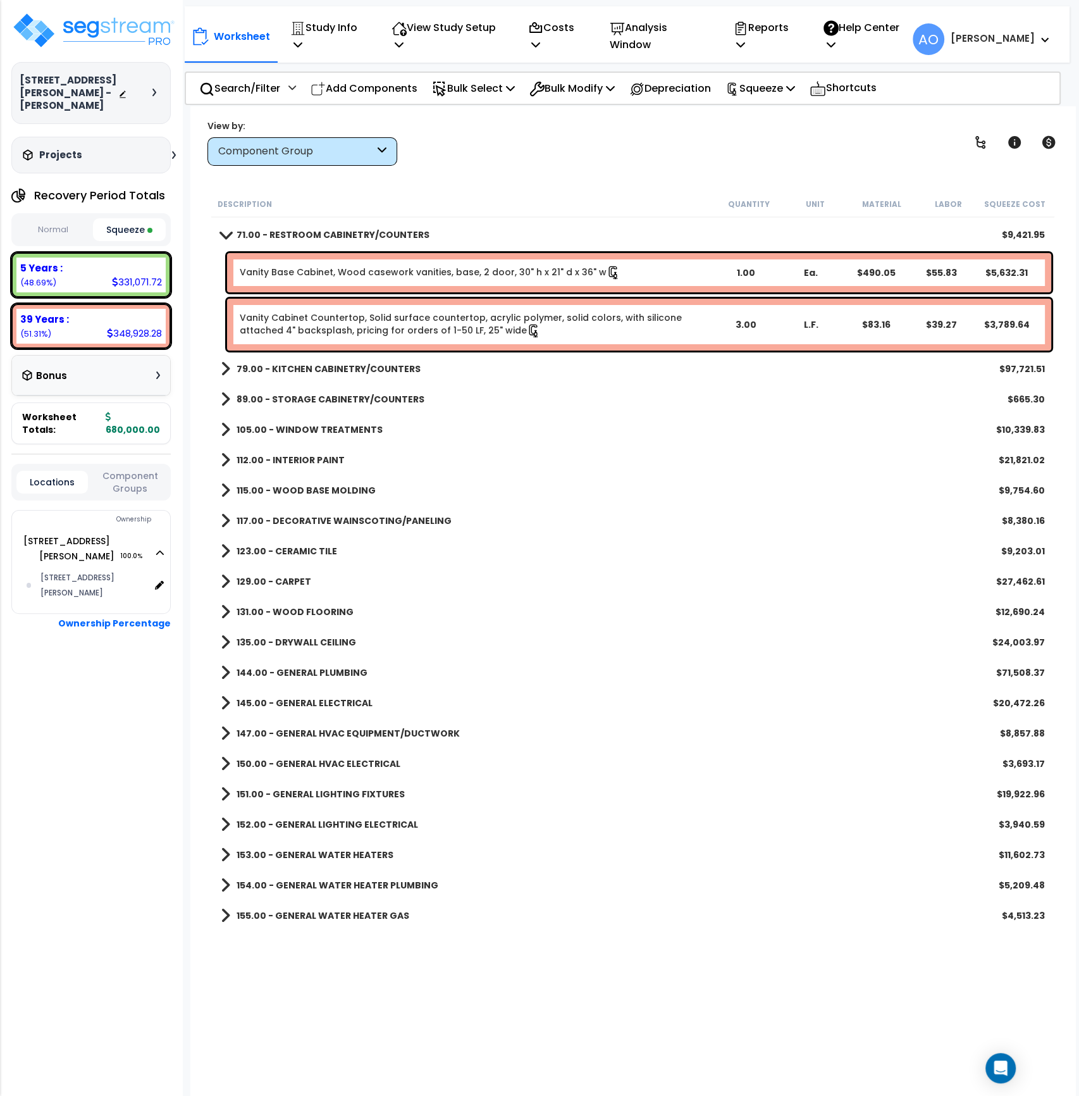
click at [521, 318] on link "Vanity Cabinet Countertop, Solid surface countertop, acrylic polymer, solid col…" at bounding box center [476, 324] width 473 height 27
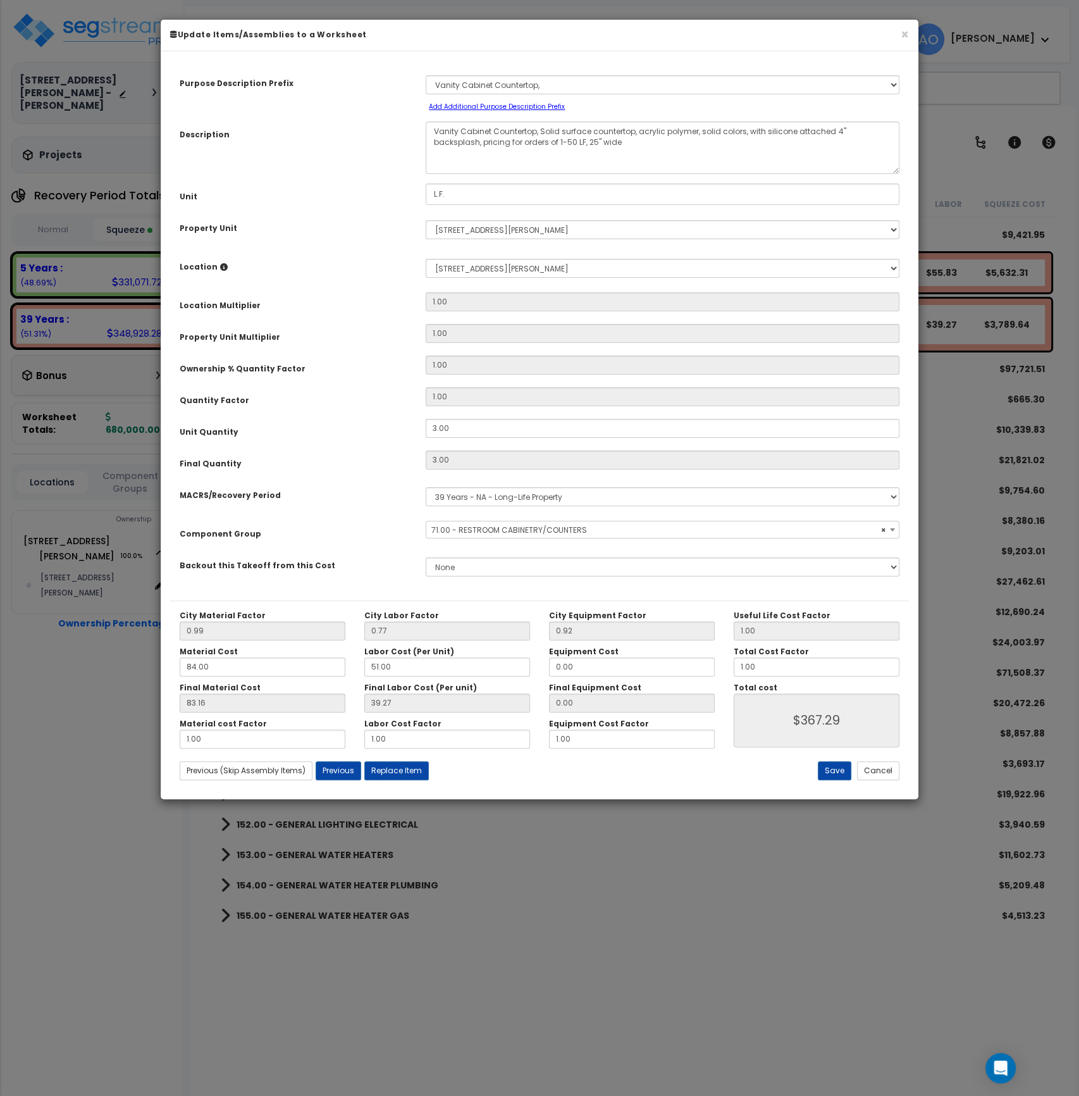
select select "45901"
click at [906, 34] on button "×" at bounding box center [905, 34] width 8 height 13
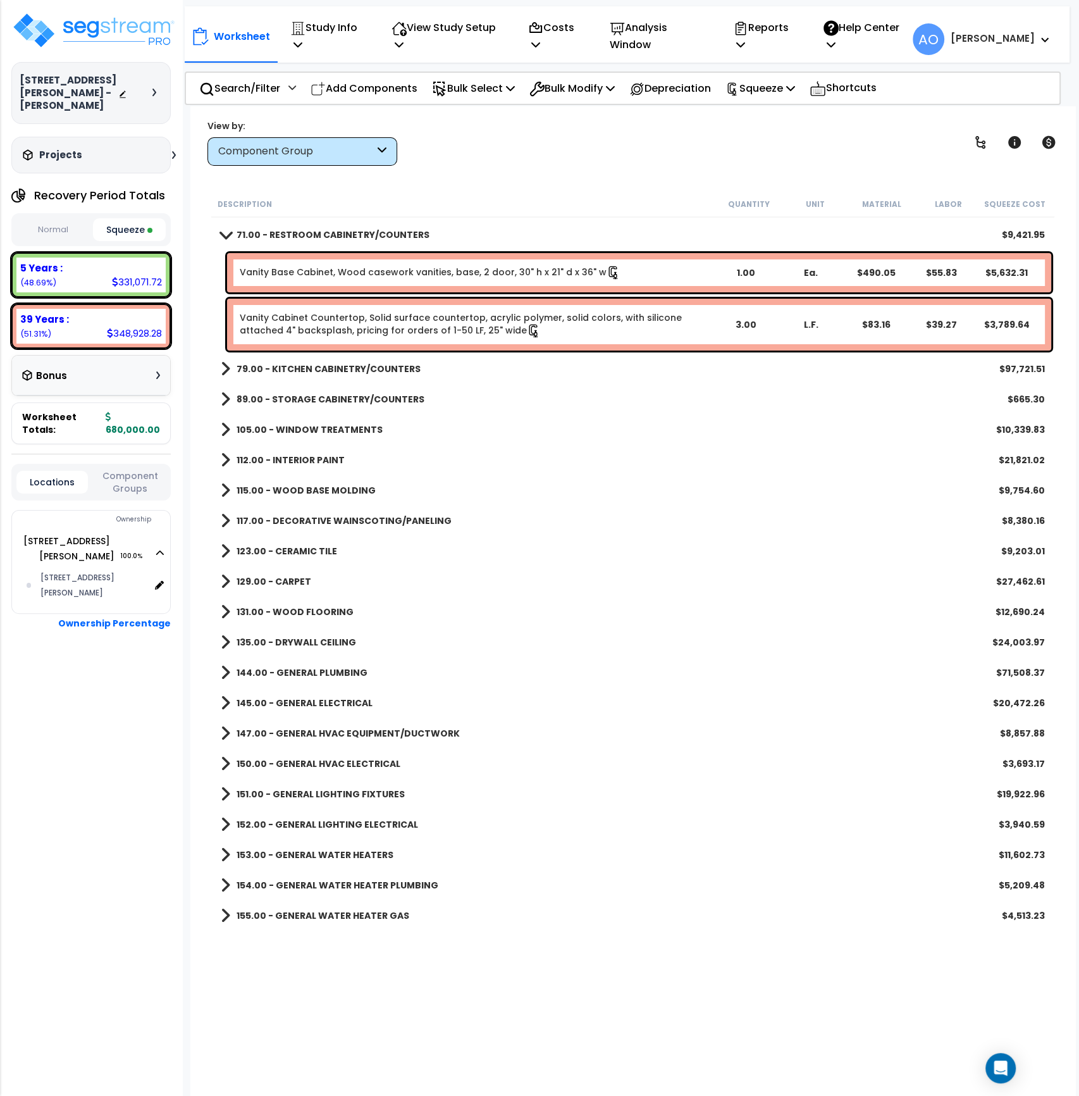
click at [314, 366] on b "79.00 - KITCHEN CABINETRY/COUNTERS" at bounding box center [329, 368] width 184 height 13
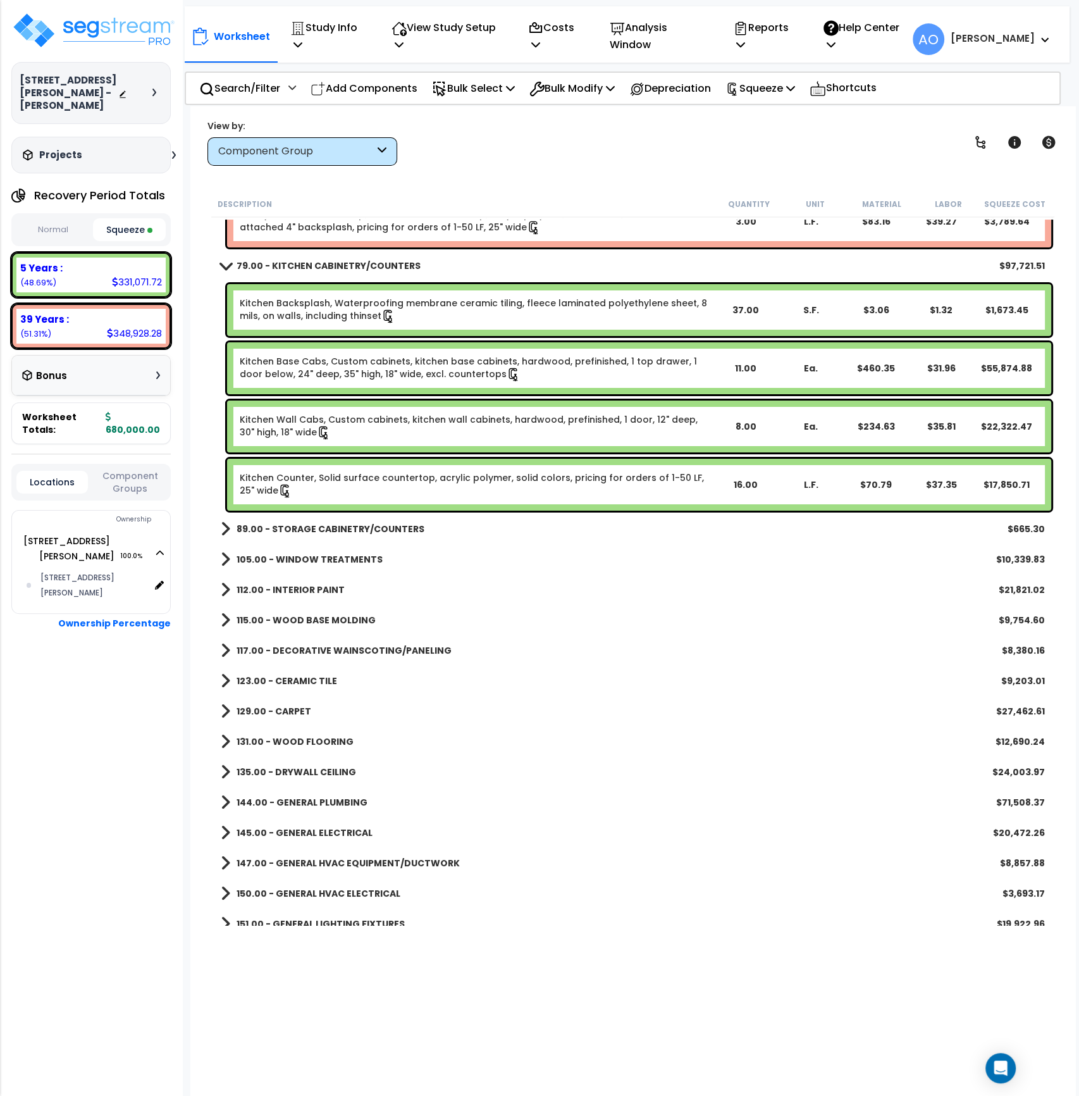
scroll to position [223, 0]
